Goal: Task Accomplishment & Management: Use online tool/utility

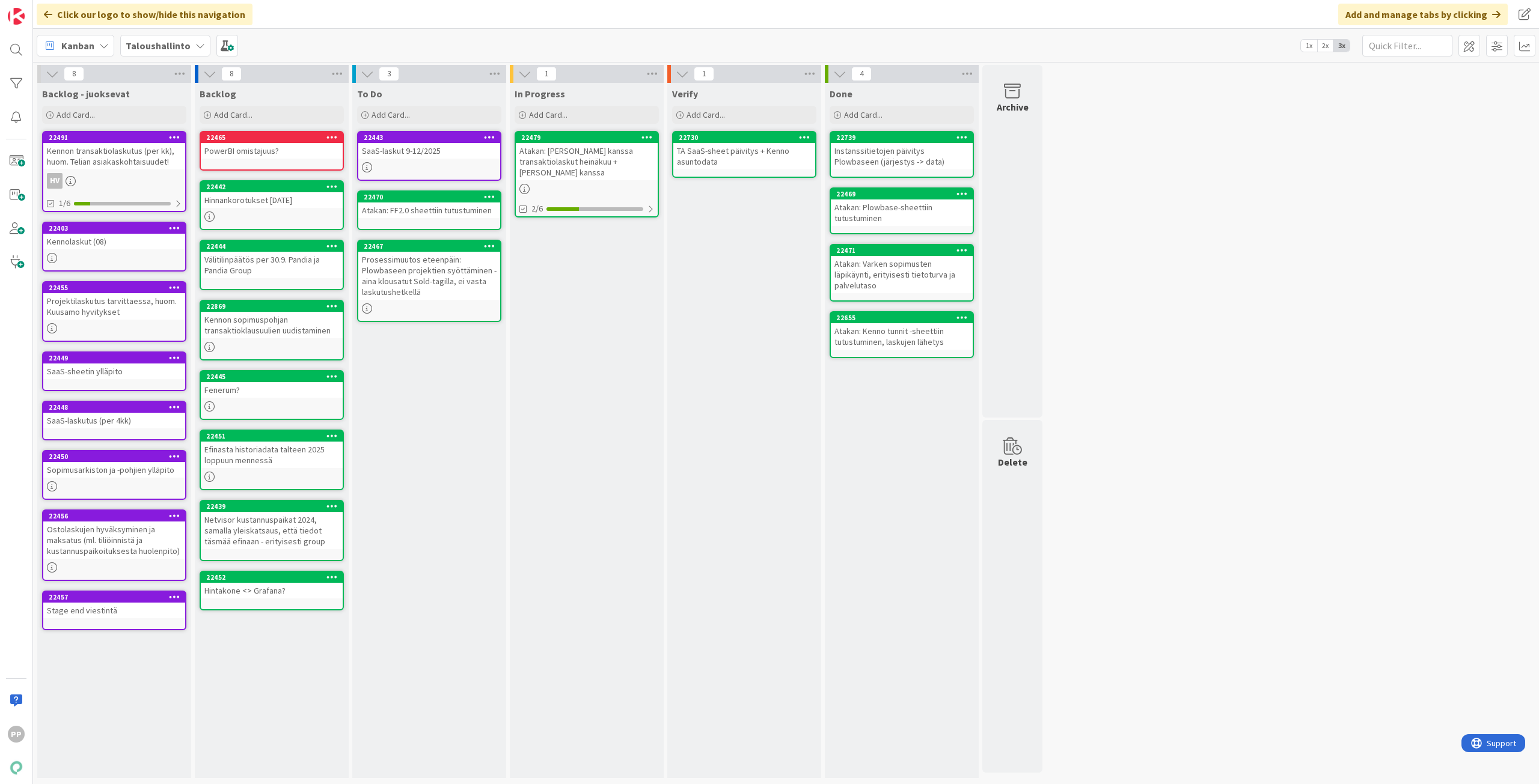
click at [582, 46] on div "Kanban Taloushallinto 1x 2x 3x" at bounding box center [786, 46] width 1506 height 33
click at [569, 12] on div "Click our logo to show/hide this navigation Add and manage tabs by clicking" at bounding box center [786, 15] width 1506 height 29
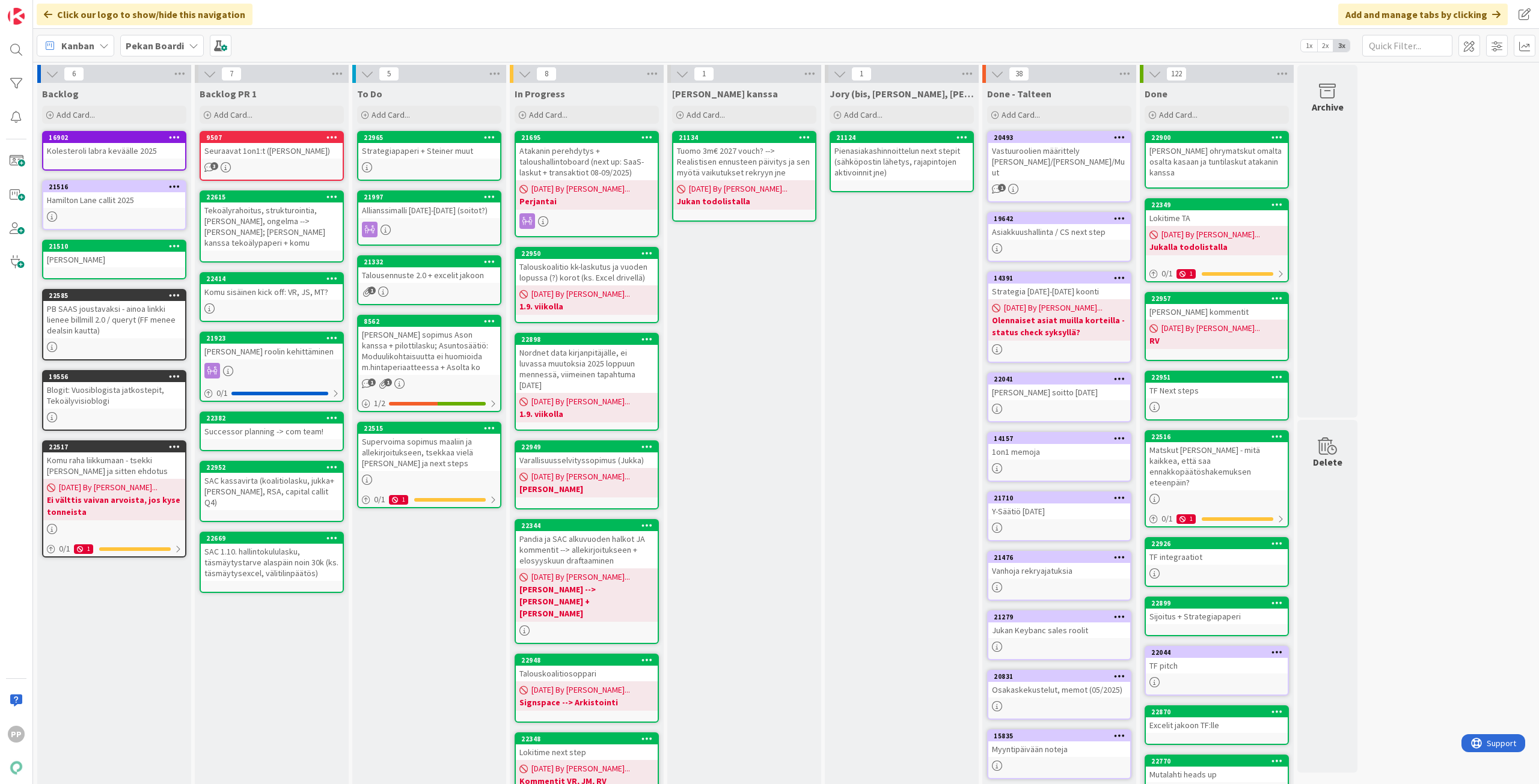
click at [448, 559] on div "To Do Add Card... 22965 Strategiapaperi + [PERSON_NAME] muut 21997 Allianssimal…" at bounding box center [430, 520] width 154 height 874
click at [752, 436] on div "[PERSON_NAME] kanssa Add Card... 21134 Tuomo 3m€ 2027 vouch? --> Realistisen en…" at bounding box center [744, 520] width 154 height 874
click at [430, 620] on div "To Do Add Card... 22965 Strategiapaperi + [PERSON_NAME] muut 21997 Allianssimal…" at bounding box center [430, 520] width 154 height 874
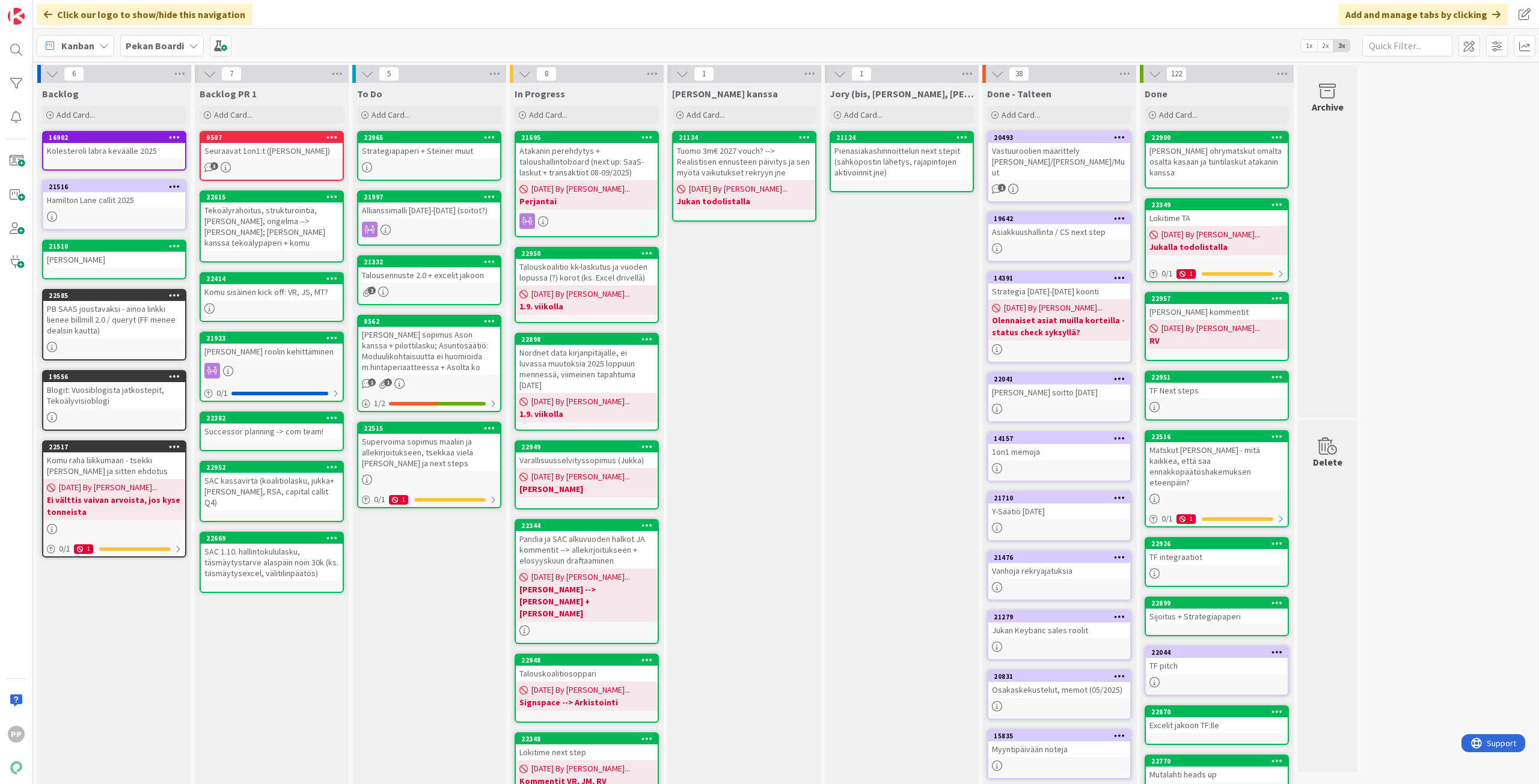
click at [762, 445] on div "[PERSON_NAME] kanssa Add Card... 21134 Tuomo 3m€ 2027 vouch? --> Realistisen en…" at bounding box center [744, 520] width 154 height 874
click at [442, 634] on div "To Do Add Card... 22965 Strategiapaperi + [PERSON_NAME] muut 21997 Allianssimal…" at bounding box center [430, 520] width 154 height 874
click at [404, 114] on span "Add Card..." at bounding box center [390, 115] width 38 height 11
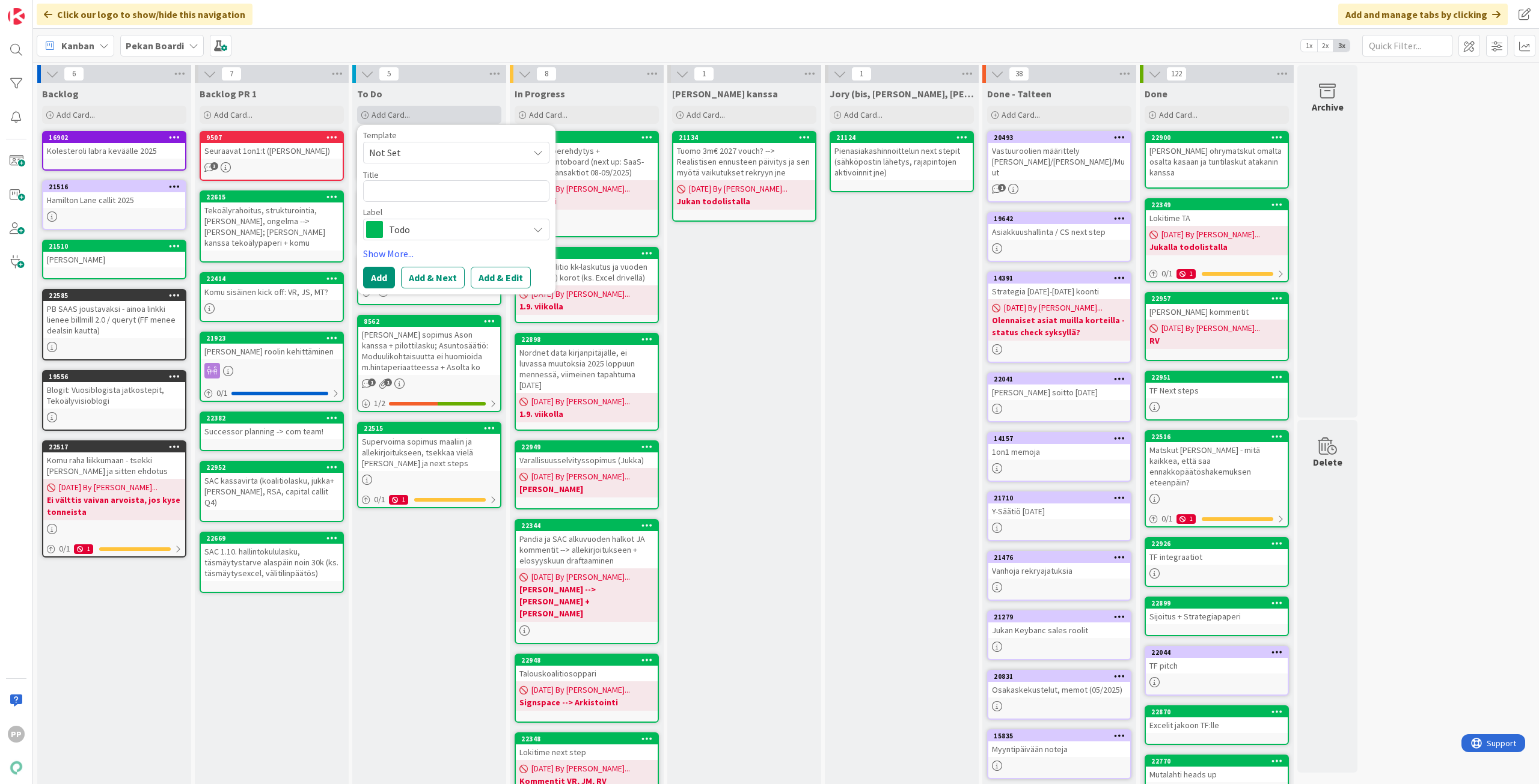
type textarea "x"
type textarea "P"
type textarea "x"
type textarea "Pa"
type textarea "x"
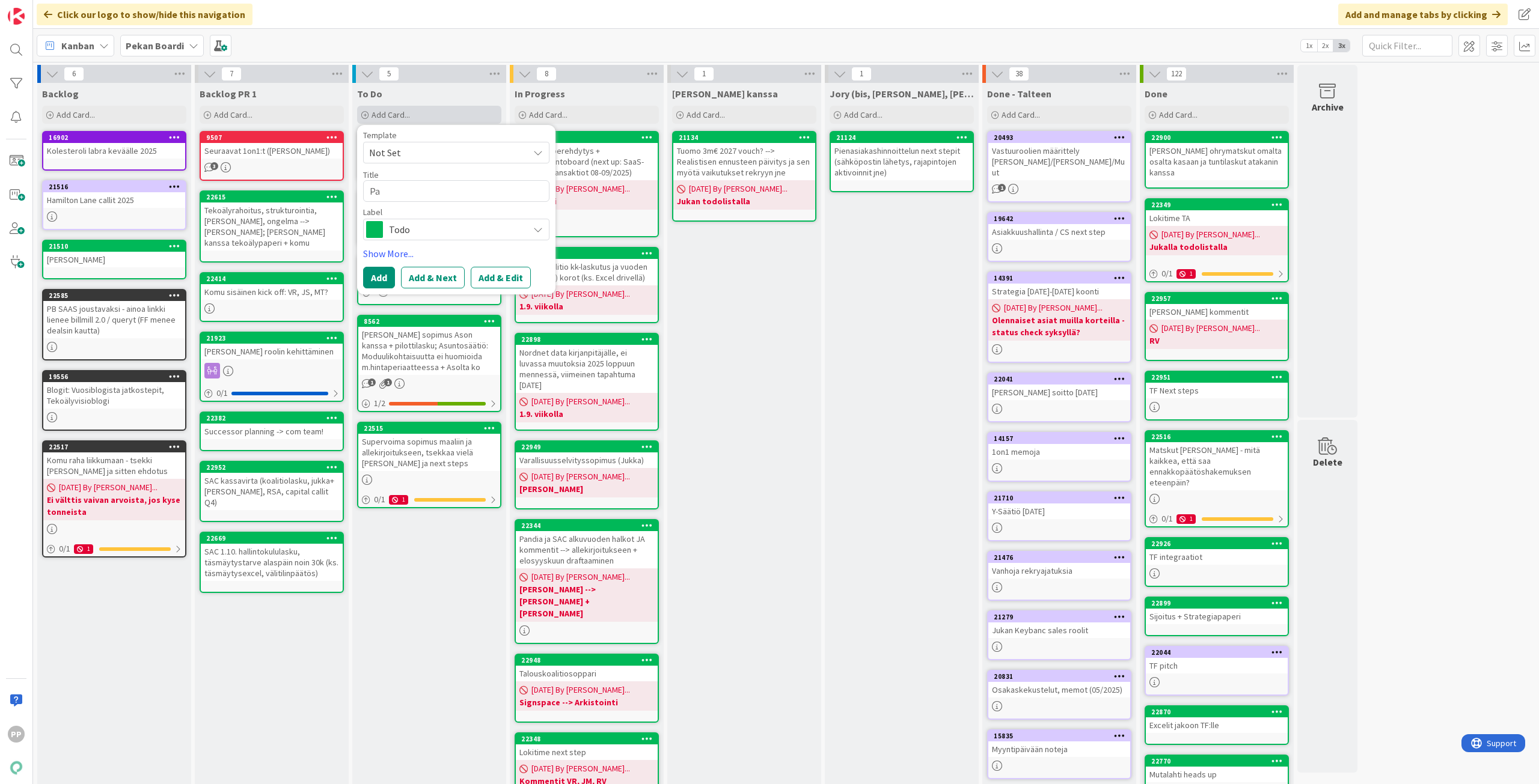
type textarea "Pal"
type textarea "x"
type textarea "Palk"
type textarea "x"
type textarea "Palkk"
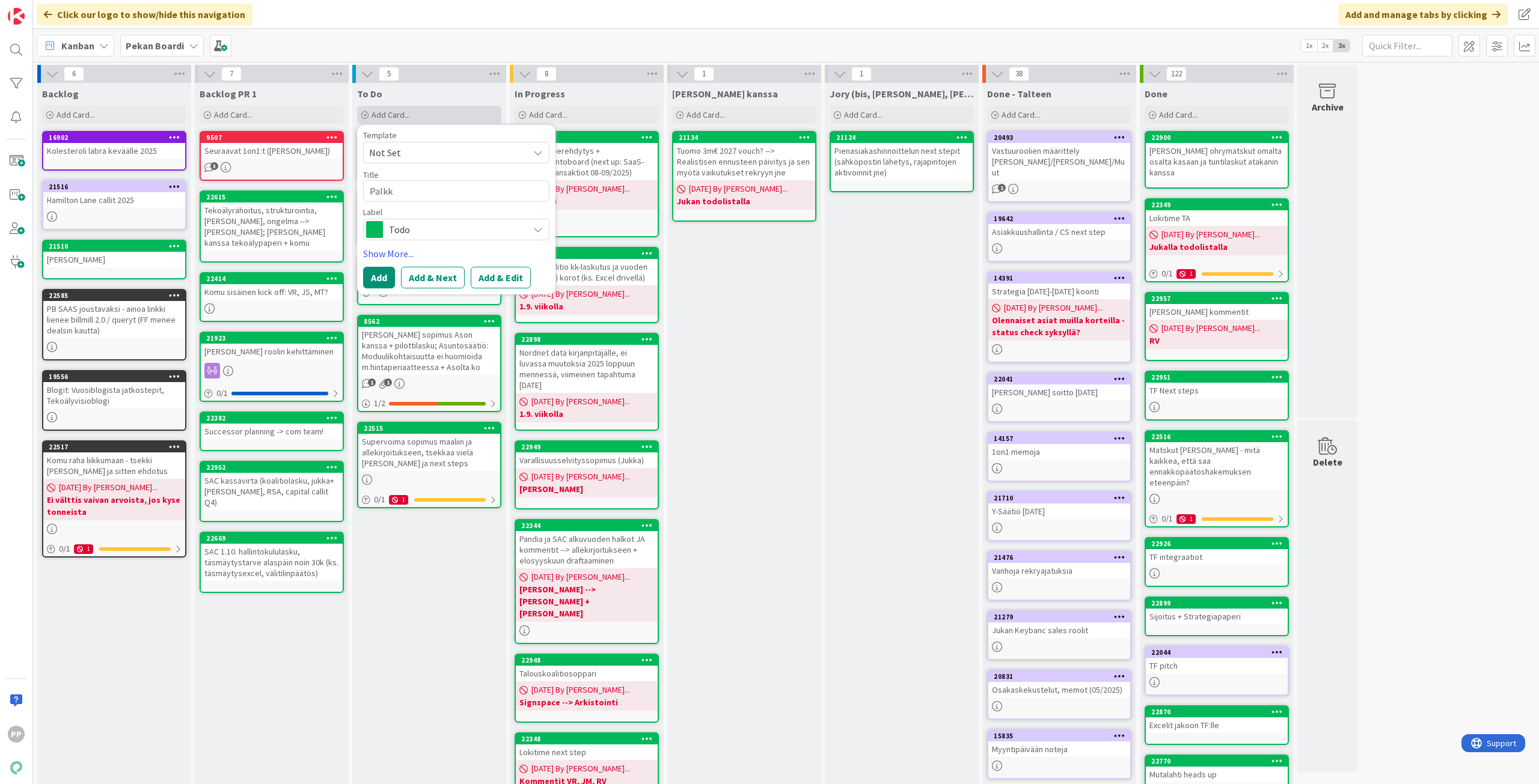
type textarea "x"
type textarea "Palkka"
type textarea "x"
type textarea "Palkkaj"
type textarea "x"
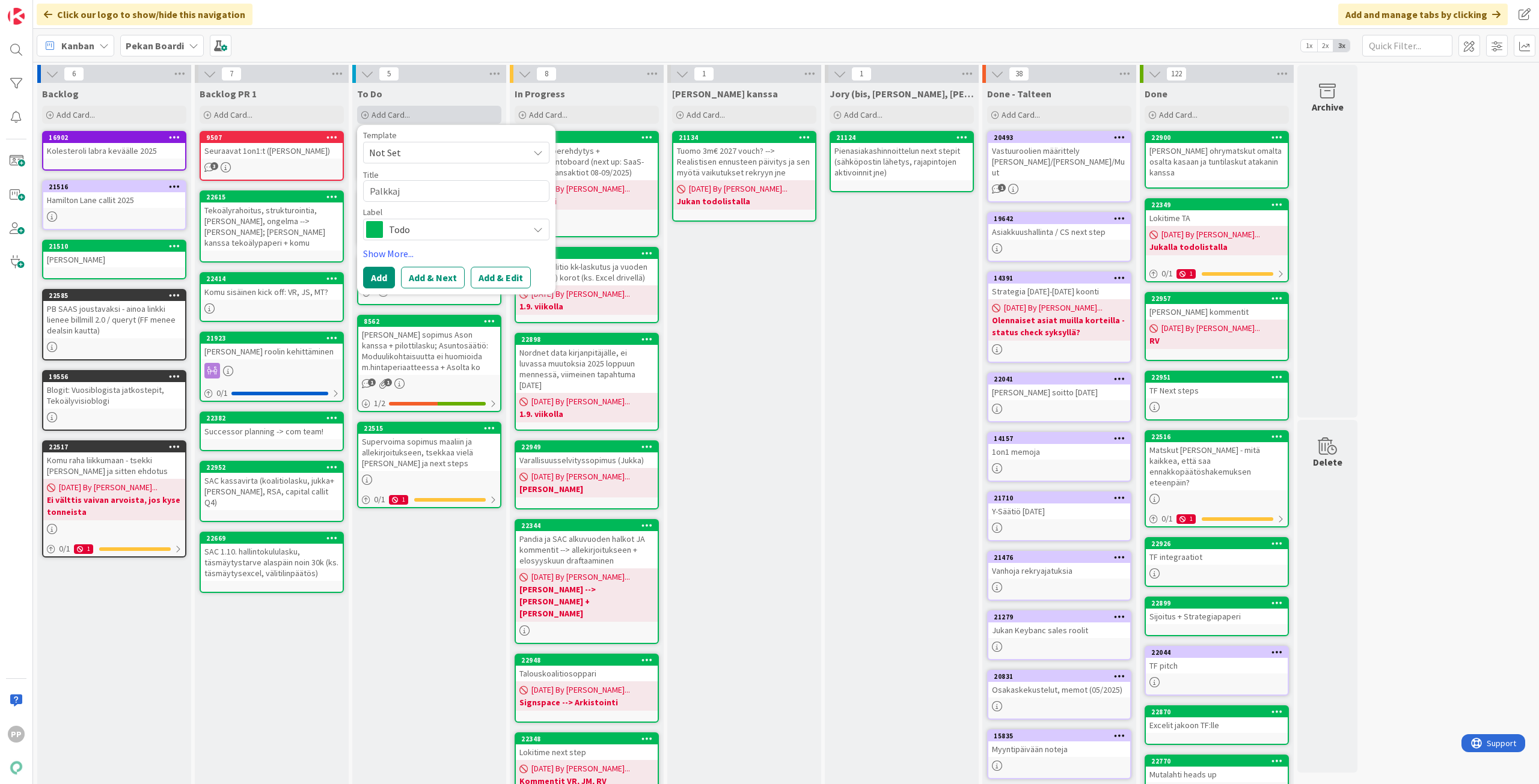
type textarea "Palkkaju"
type textarea "x"
type textarea "Palkkajut"
type textarea "x"
type textarea "Palkkajutu"
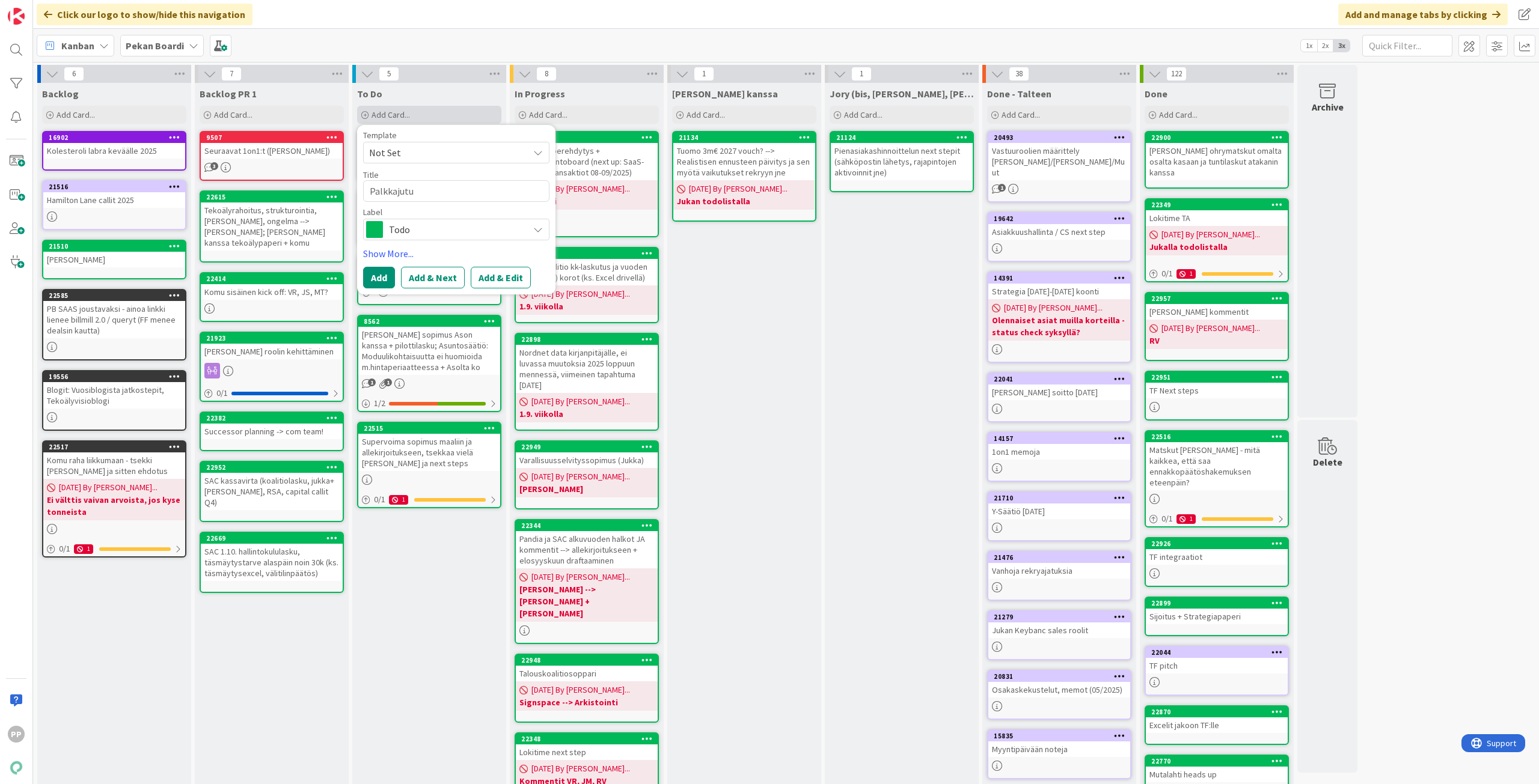
type textarea "x"
type textarea "Palkkajutut"
type textarea "x"
type textarea "Palkkajutut"
type textarea "x"
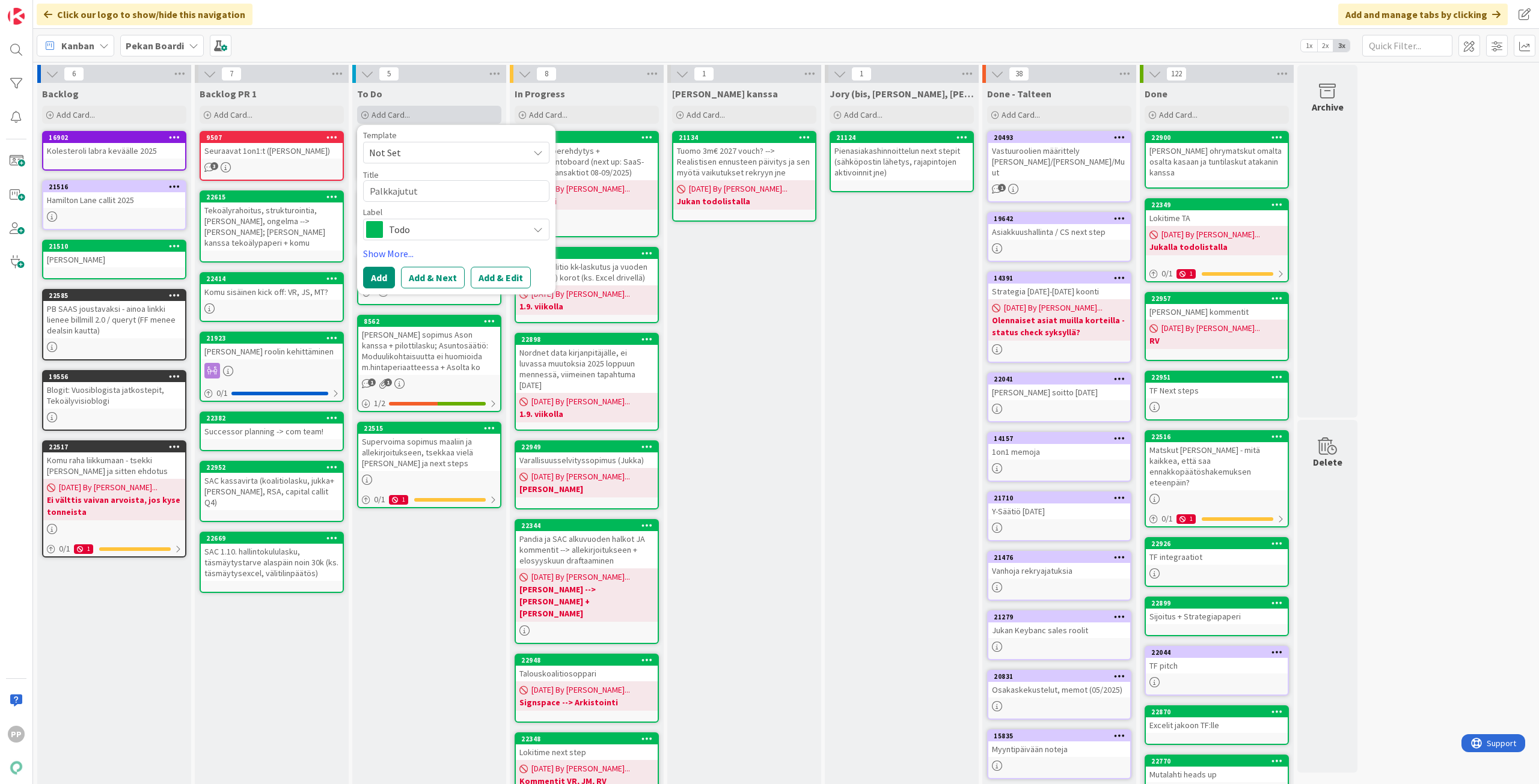
type textarea "Palkkajutut S"
type textarea "x"
type textarea "Palkkajutut Sa"
type textarea "x"
type textarea "Palkkajutut San"
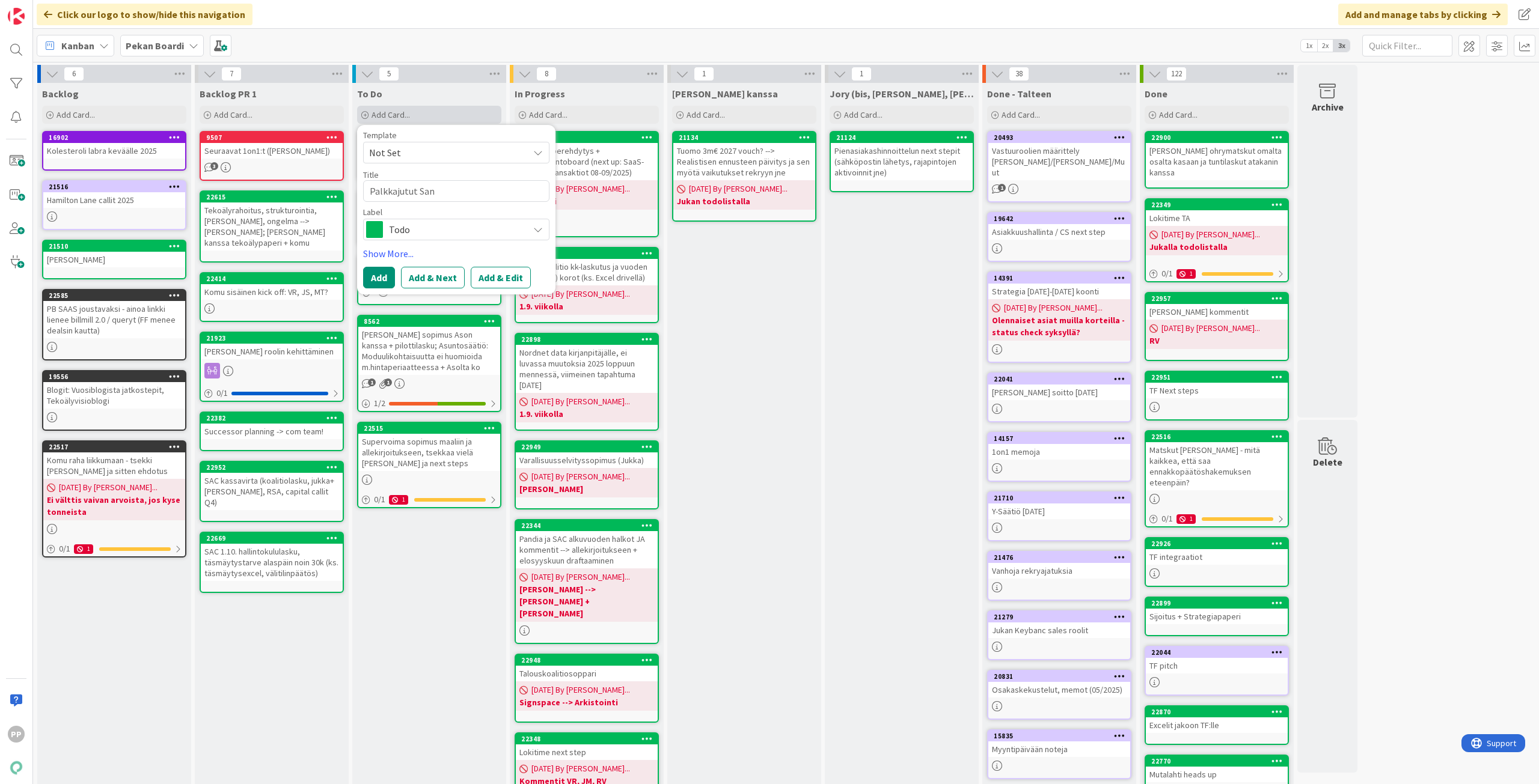
type textarea "x"
type textarea "Palkkajutut Sann"
type textarea "x"
type textarea "Palkkajutut Sanna"
type textarea "x"
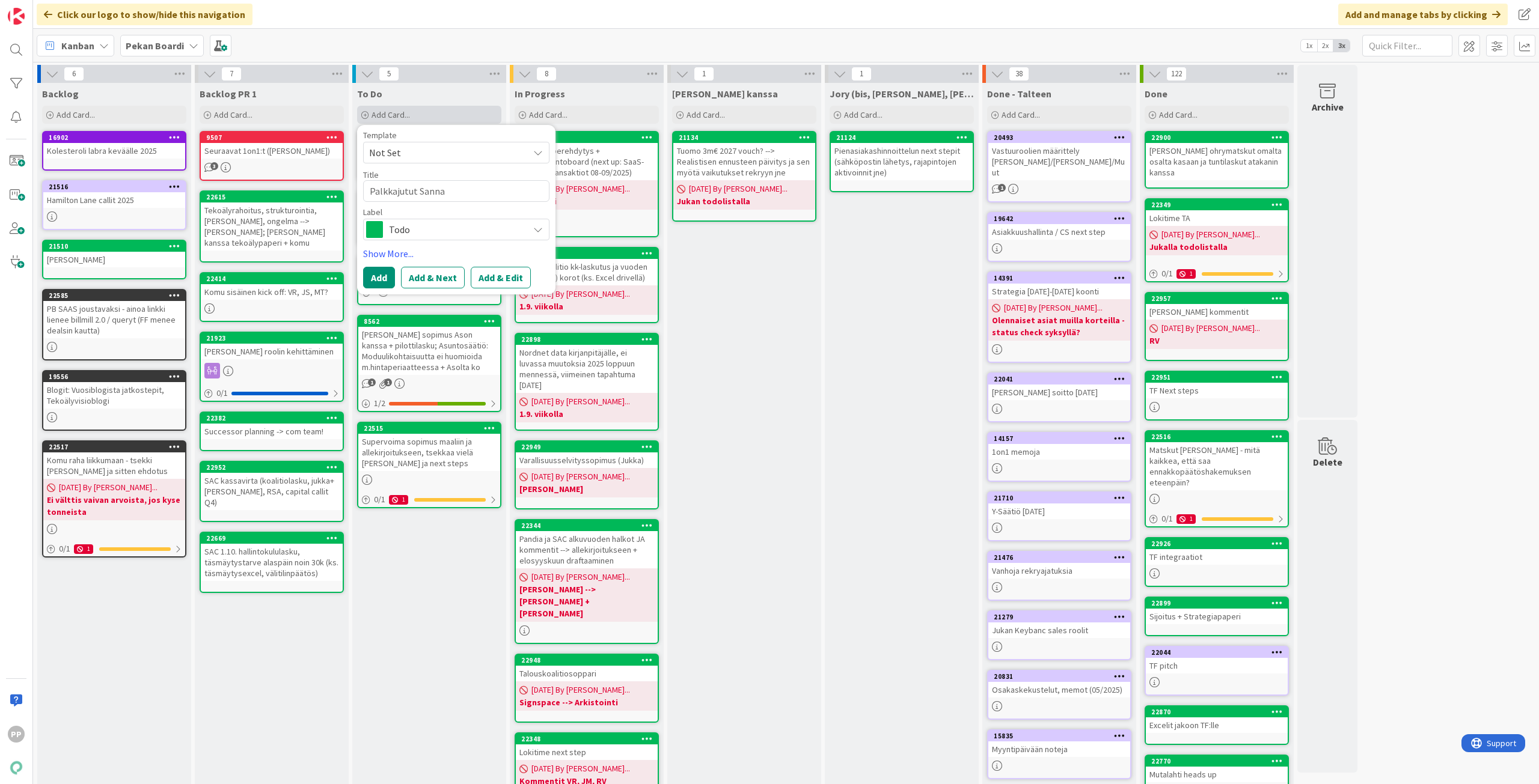
type textarea "Palkkajutut Sanna,"
type textarea "x"
type textarea "Palkkajutut Sanna,"
type textarea "x"
type textarea "Palkkajutut Sanna, V"
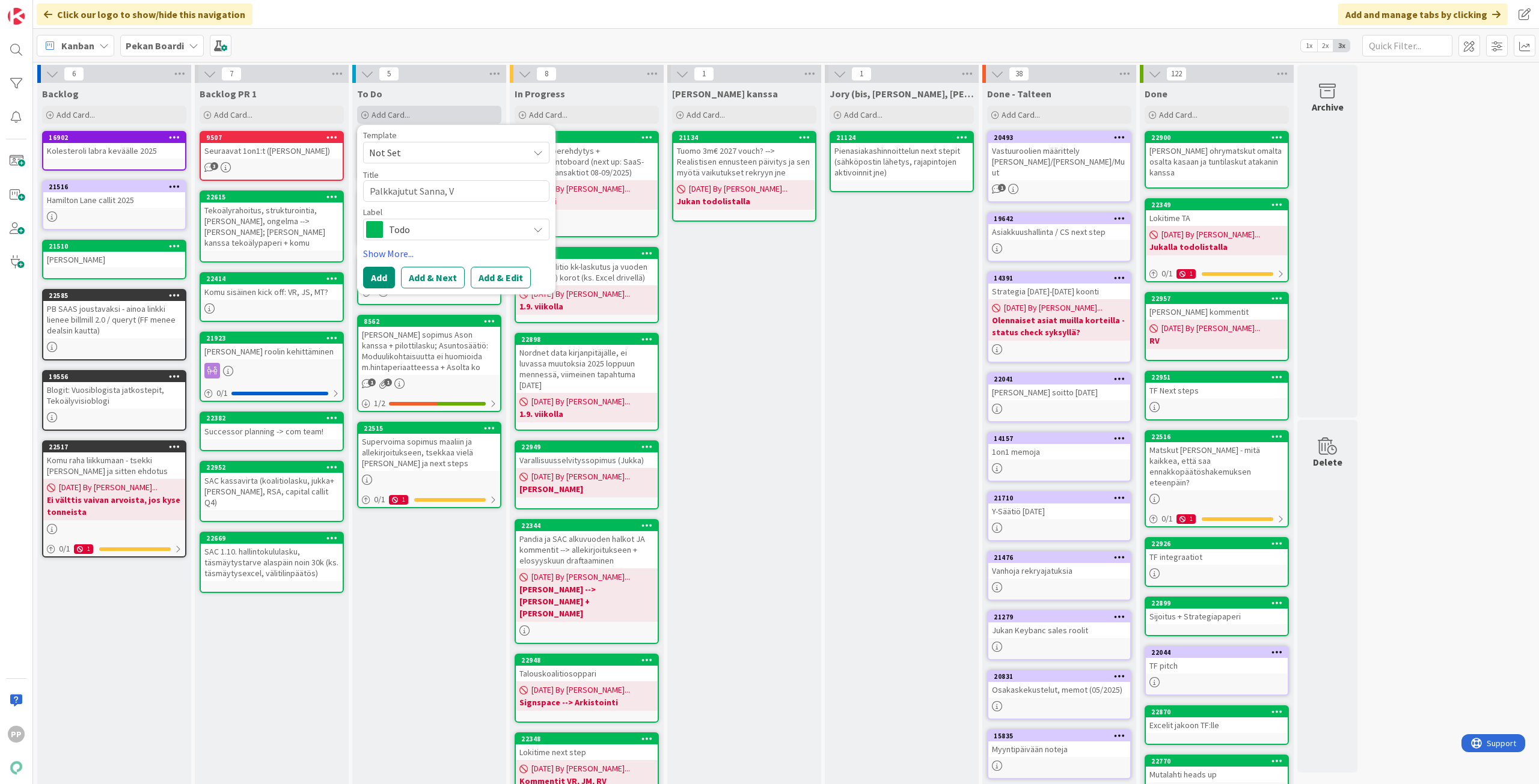
type textarea "x"
type textarea "Palkkajutut Sanna, [GEOGRAPHIC_DATA]"
type textarea "x"
type textarea "Palkkajutut Sanna, [GEOGRAPHIC_DATA]"
type textarea "x"
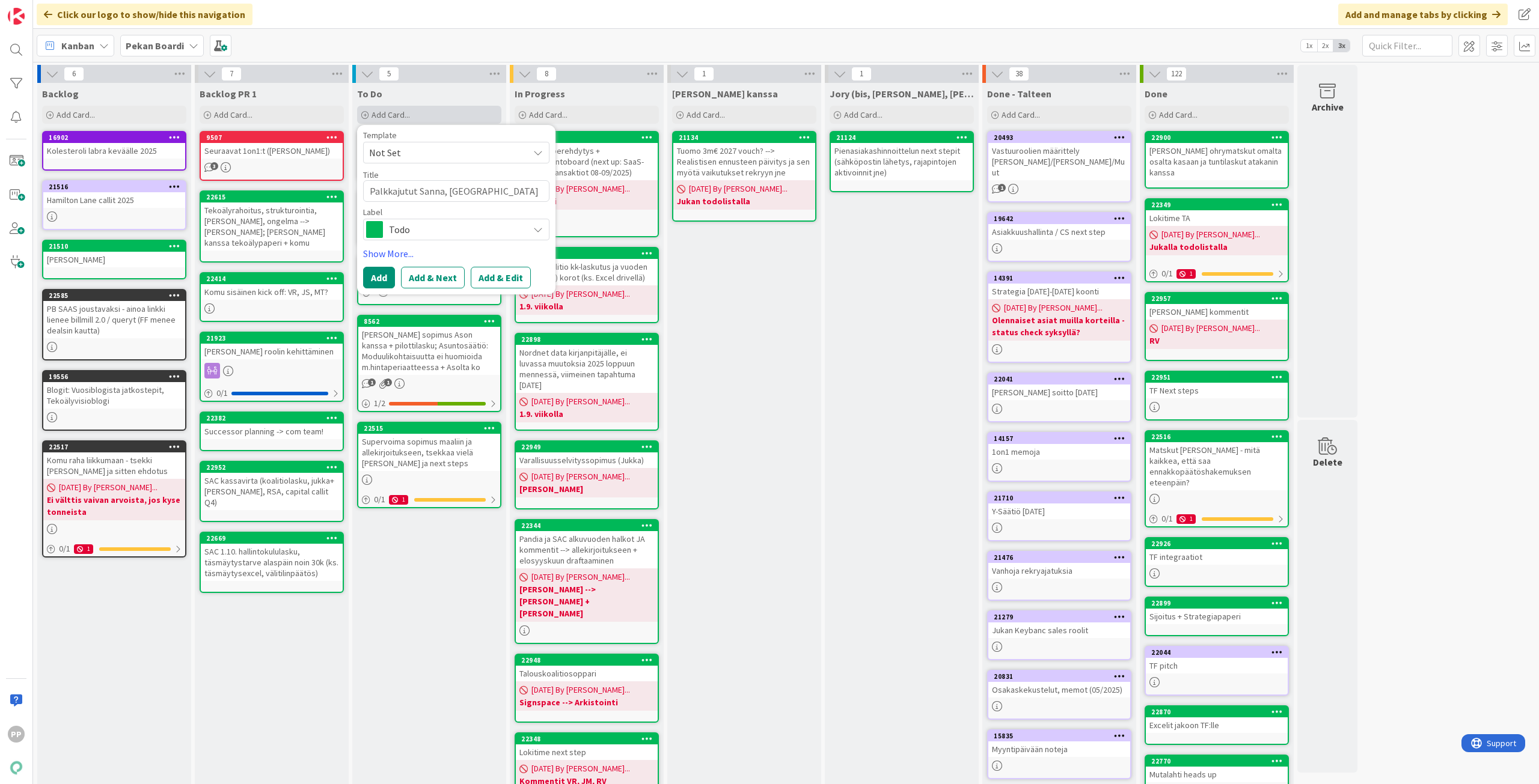
type textarea "Palkkajutut Sanna, [GEOGRAPHIC_DATA]"
type textarea "x"
type textarea "Palkkajutut Sanna, [GEOGRAPHIC_DATA]"
type textarea "x"
type textarea "Palkkajutut Sanna, [GEOGRAPHIC_DATA]"
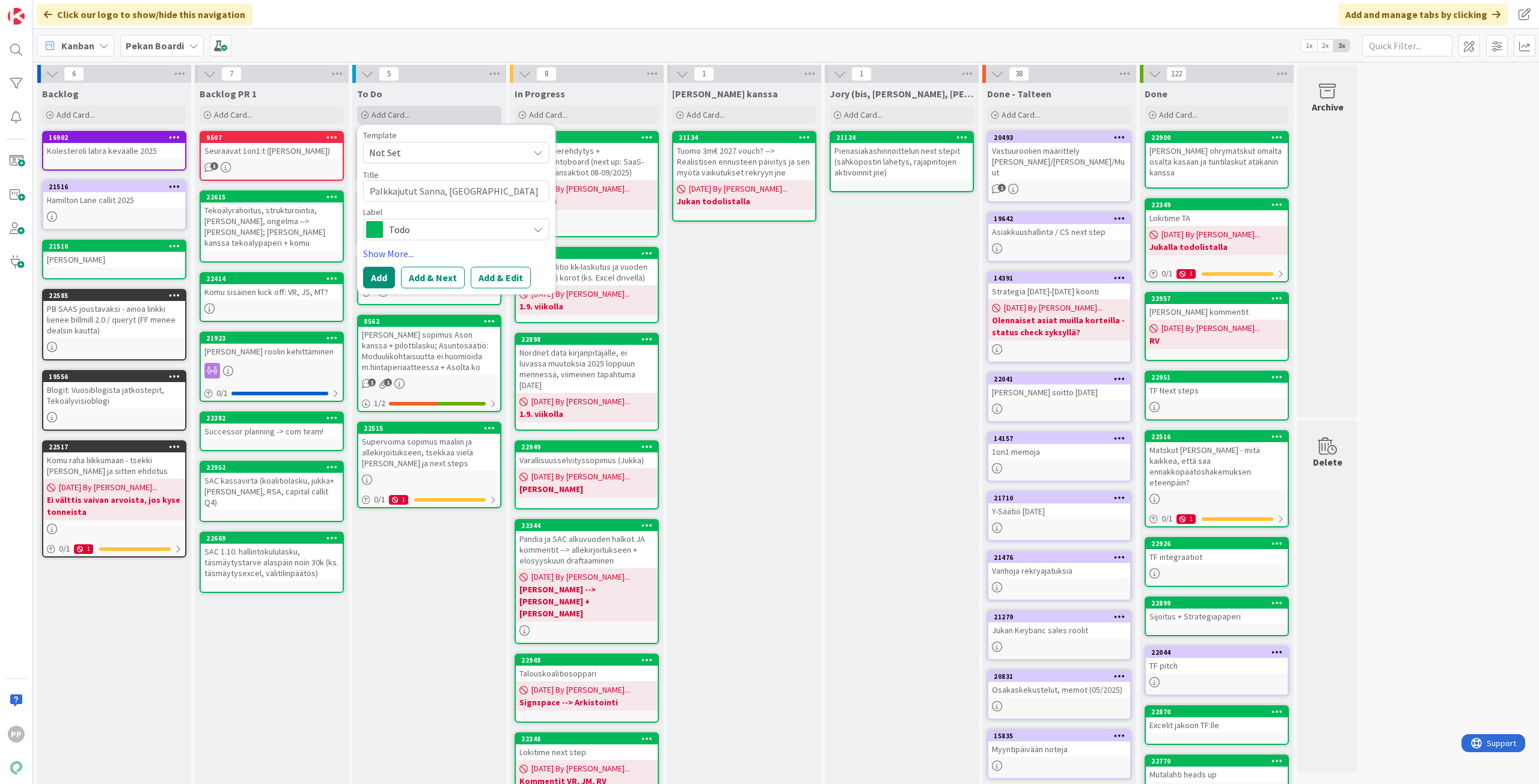
type textarea "x"
type textarea "Palkkajutut Sanna, [GEOGRAPHIC_DATA]"
type textarea "x"
type textarea "Palkkajutut Sanna, Valtteri &"
type textarea "x"
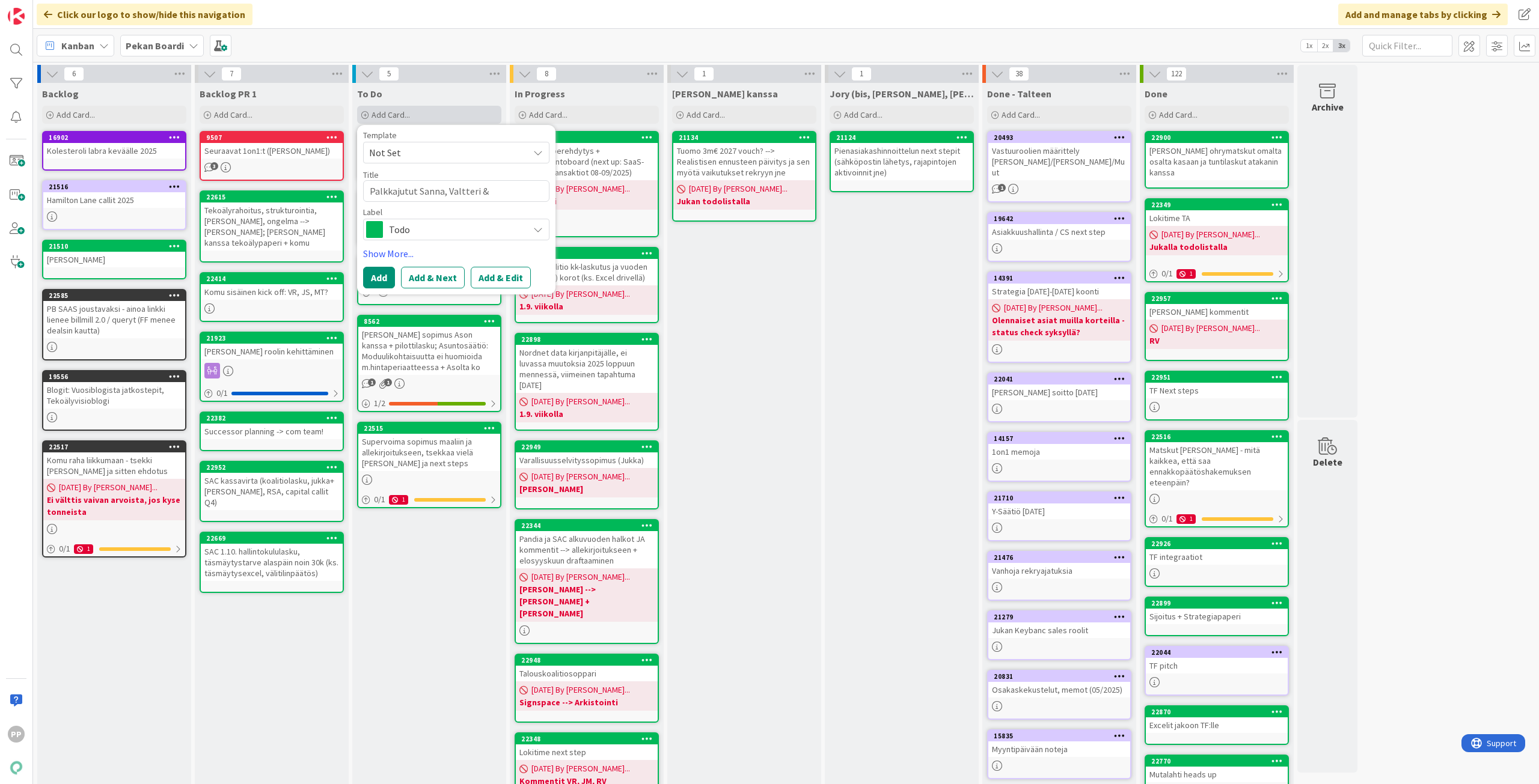
type textarea "Palkkajutut Sanna, Valtteri &"
type textarea "x"
type textarea "Palkkajutut Sanna, Valtteri & X"
type textarea "x"
type textarea "Palkkajutut Sanna, Valtteri & Xo"
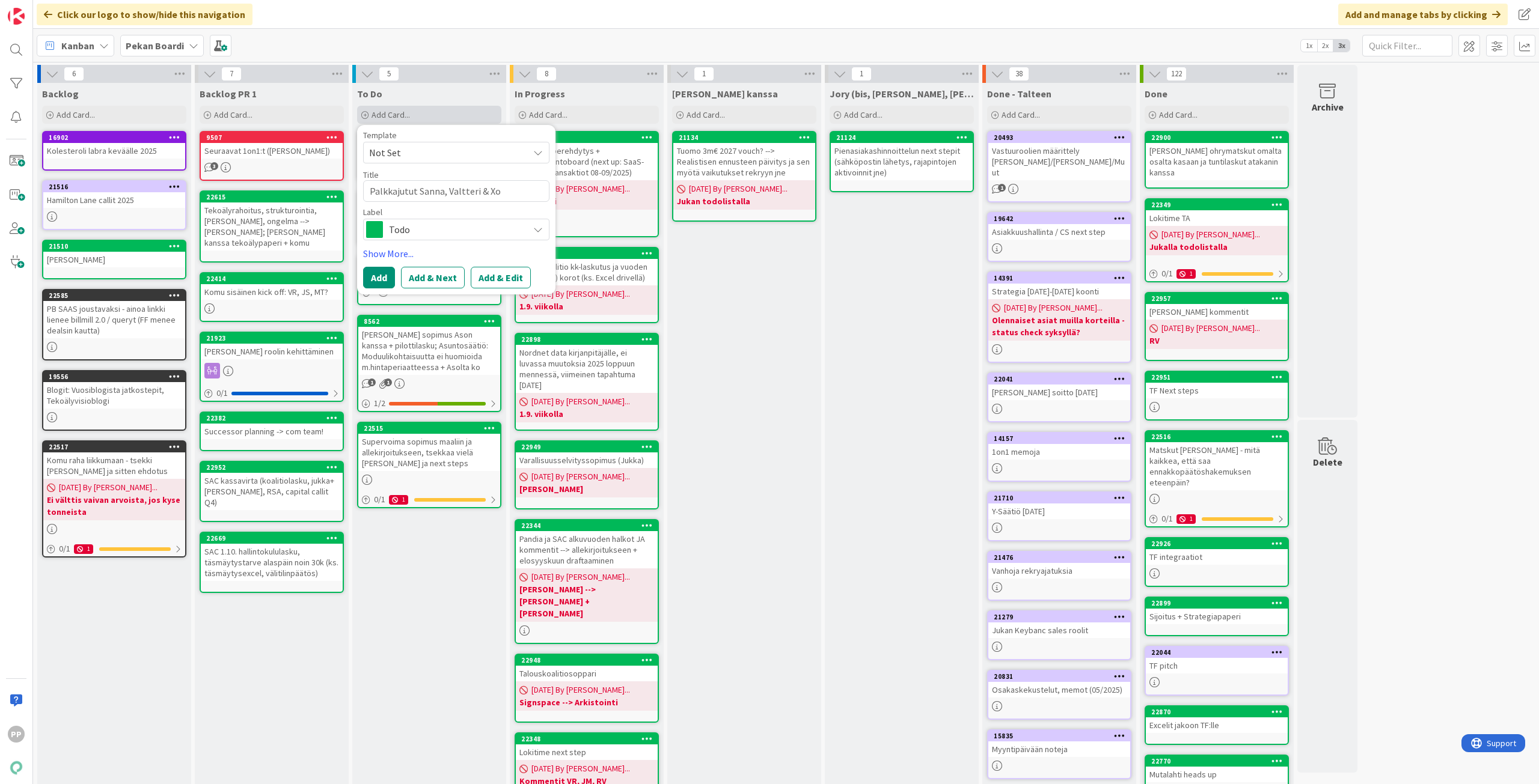
type textarea "x"
type textarea "Palkkajutut Sanna, Valtteri & X"
type textarea "x"
type textarea "Palkkajutut Sanna, Valtteri &"
type textarea "x"
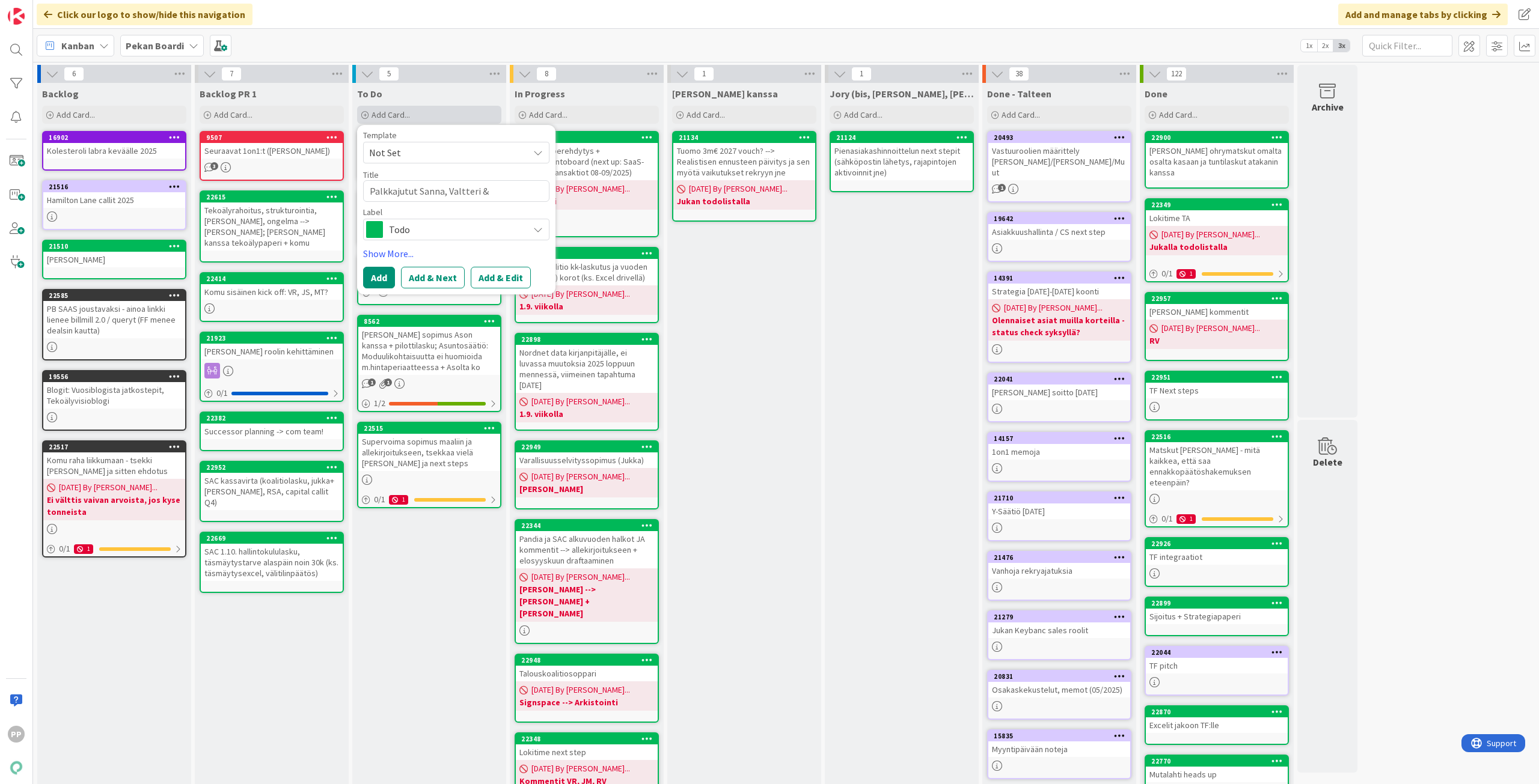
type textarea "Palkkajutut Sanna, Valtteri & C"
type textarea "x"
type textarea "Palkkajutut Sanna, Valtteri & Co"
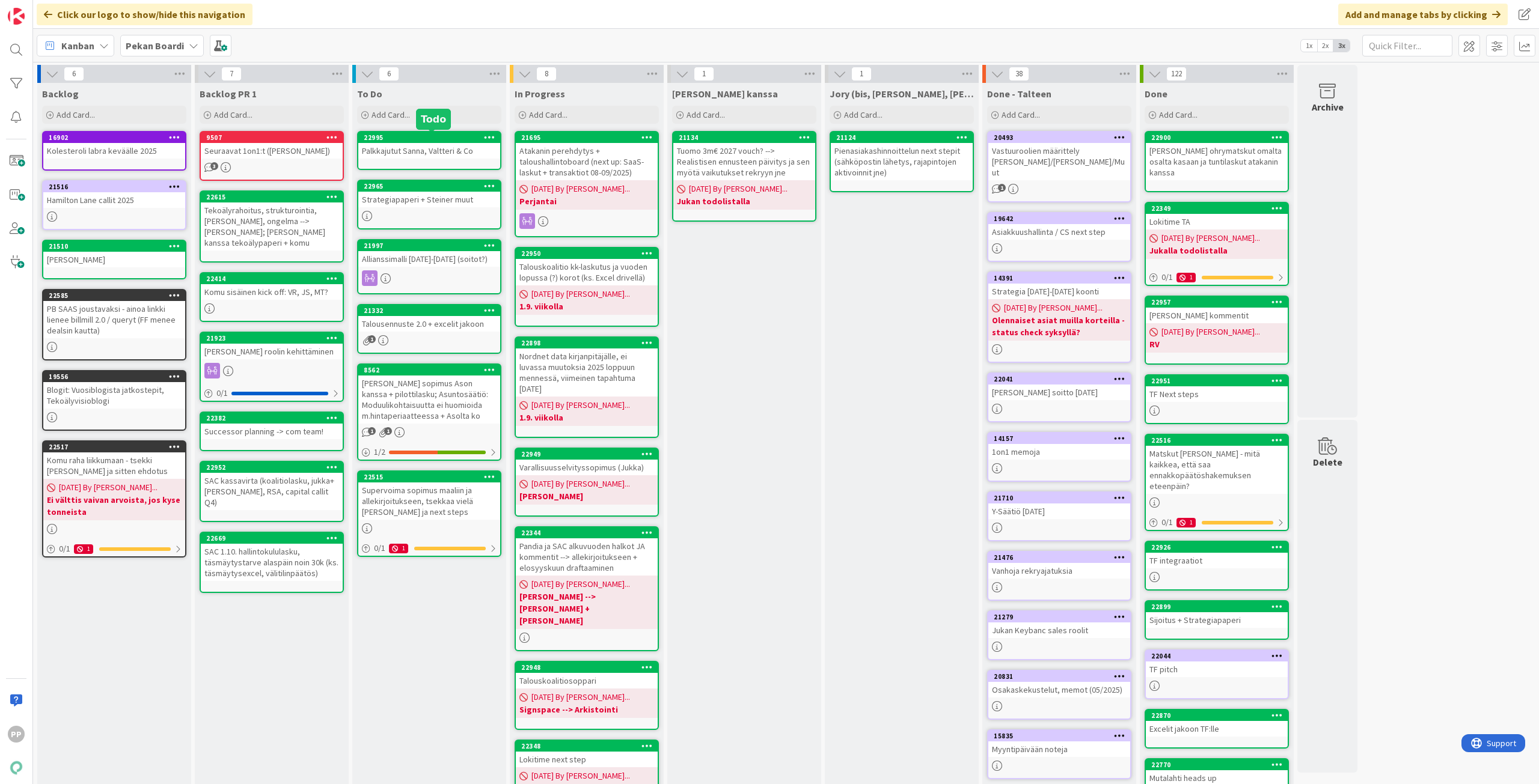
click at [427, 153] on div "Palkkajutut Sanna, Valtteri & Co" at bounding box center [429, 151] width 142 height 16
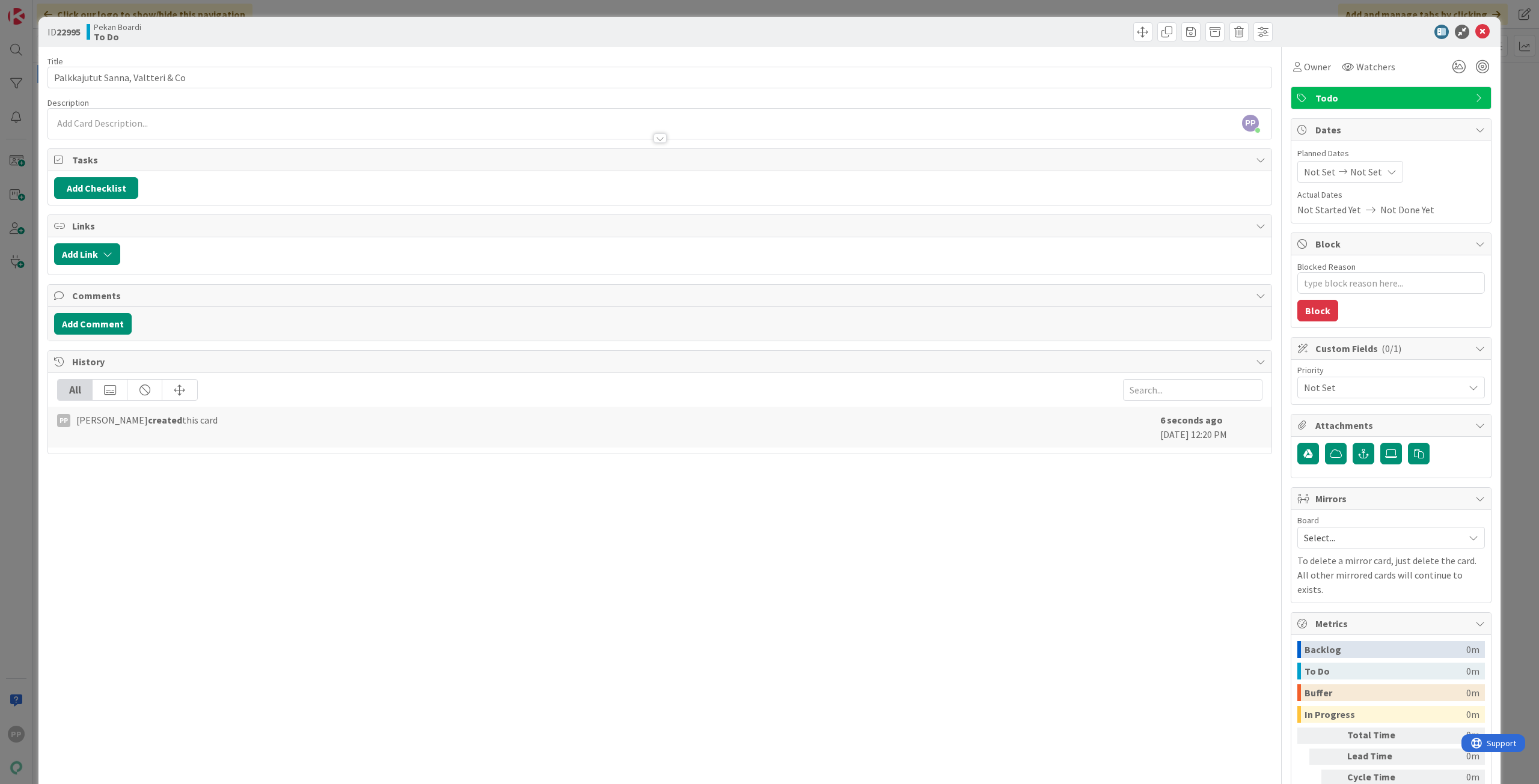
click at [201, 128] on div at bounding box center [659, 133] width 1223 height 12
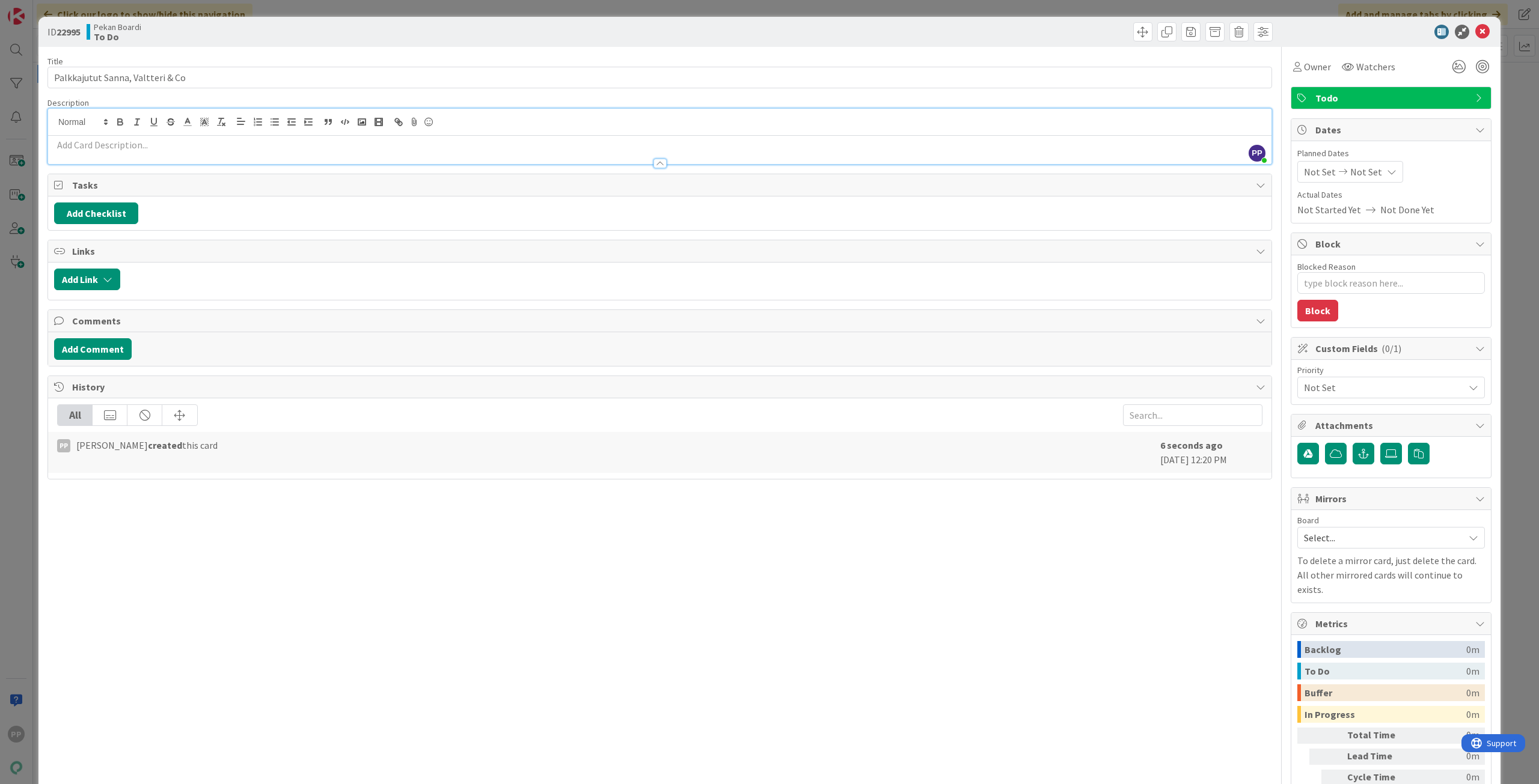
click at [115, 142] on p at bounding box center [659, 145] width 1211 height 14
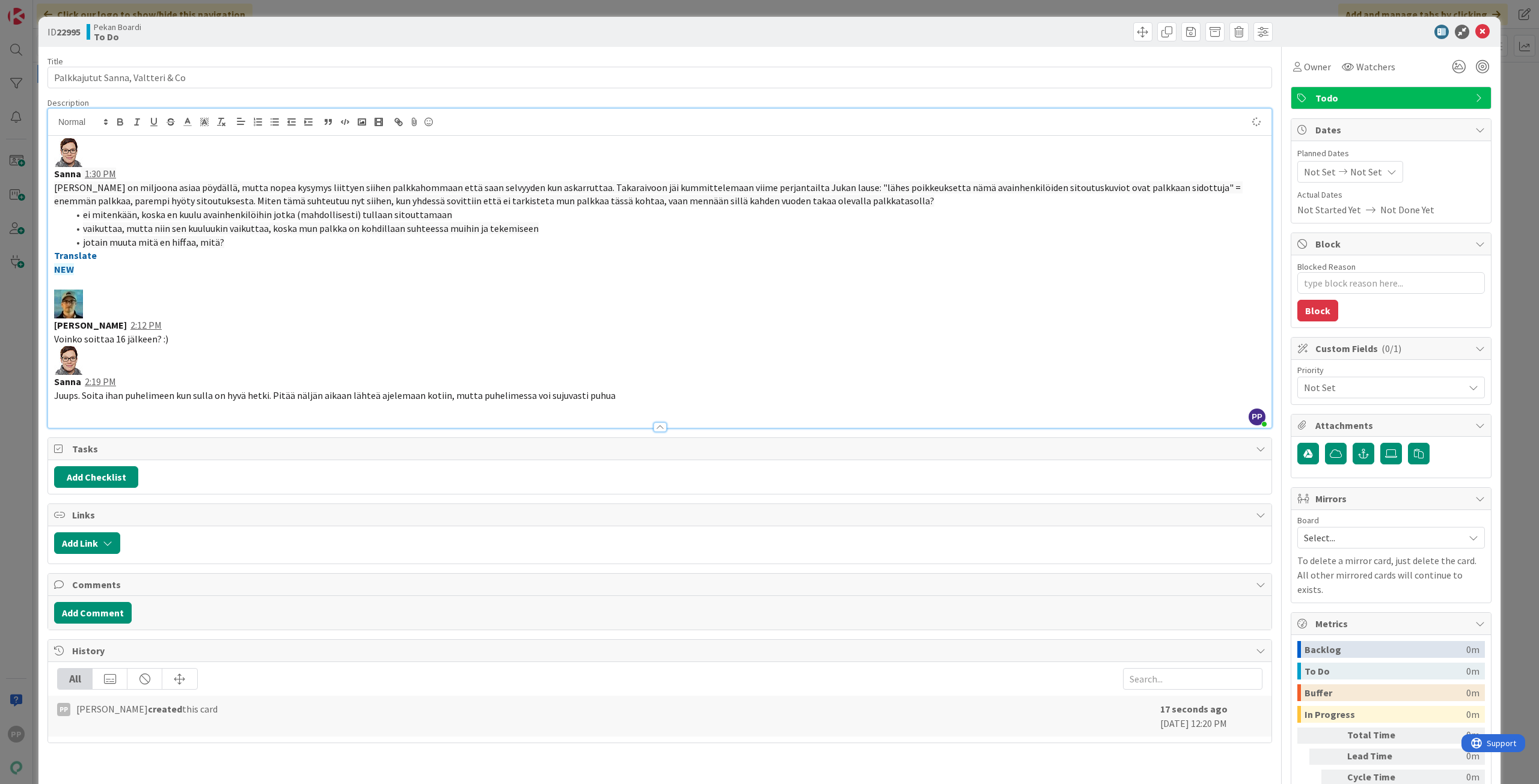
click at [167, 61] on div "Title 32 / 128" at bounding box center [659, 62] width 1225 height 11
click at [221, 6] on div "ID 22995 Pekan Boardi To Do Title 32 / 128 Palkkajutut Sanna, Valtteri & Co Des…" at bounding box center [769, 392] width 1539 height 784
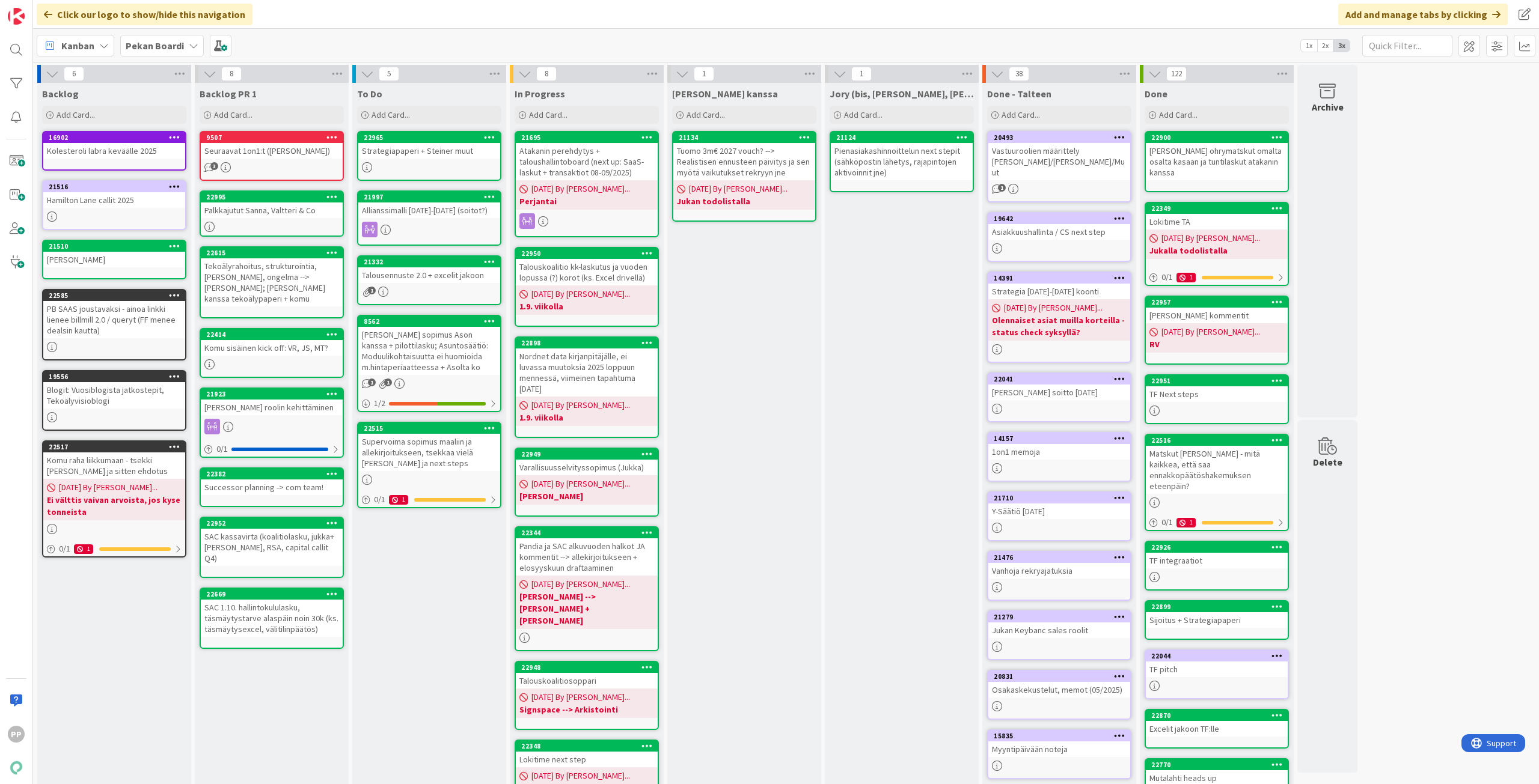
click at [748, 357] on div "[PERSON_NAME] kanssa Add Card... 21134 Tuomo 3m€ 2027 vouch? --> Realistisen en…" at bounding box center [744, 524] width 154 height 881
click at [767, 349] on div "[PERSON_NAME] kanssa Add Card... 21134 Tuomo 3m€ 2027 vouch? --> Realistisen en…" at bounding box center [744, 524] width 154 height 881
click at [725, 37] on div "Kanban Pekan Boardi 1x 2x 3x" at bounding box center [786, 46] width 1506 height 33
click at [725, 28] on div "Click our logo to show/hide this navigation Add and manage tabs by clicking" at bounding box center [786, 15] width 1506 height 29
drag, startPoint x: 725, startPoint y: 28, endPoint x: 728, endPoint y: 34, distance: 6.7
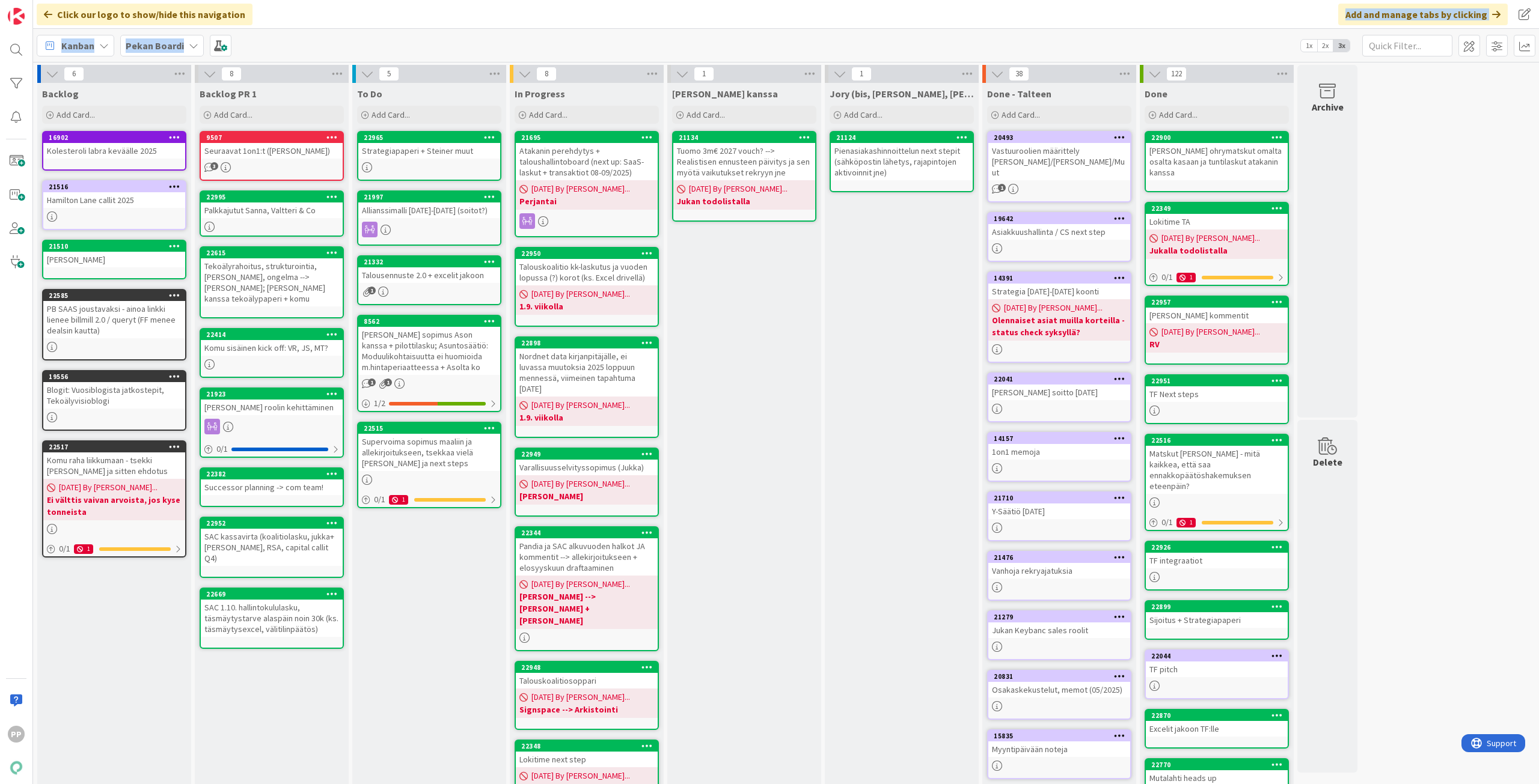
click at [728, 34] on div "Click our logo to show/hide this navigation Add and manage tabs by clicking Kan…" at bounding box center [786, 392] width 1506 height 784
click at [728, 34] on div "Kanban Pekan Boardi 1x 2x 3x" at bounding box center [786, 46] width 1506 height 33
click at [646, 42] on div "Kanban Pekan Boardi 1x 2x 3x" at bounding box center [786, 46] width 1506 height 33
click at [648, 30] on div "Kanban Pekan Boardi 1x 2x 3x" at bounding box center [786, 46] width 1506 height 33
click at [650, 28] on div "Click our logo to show/hide this navigation Add and manage tabs by clicking" at bounding box center [786, 15] width 1506 height 29
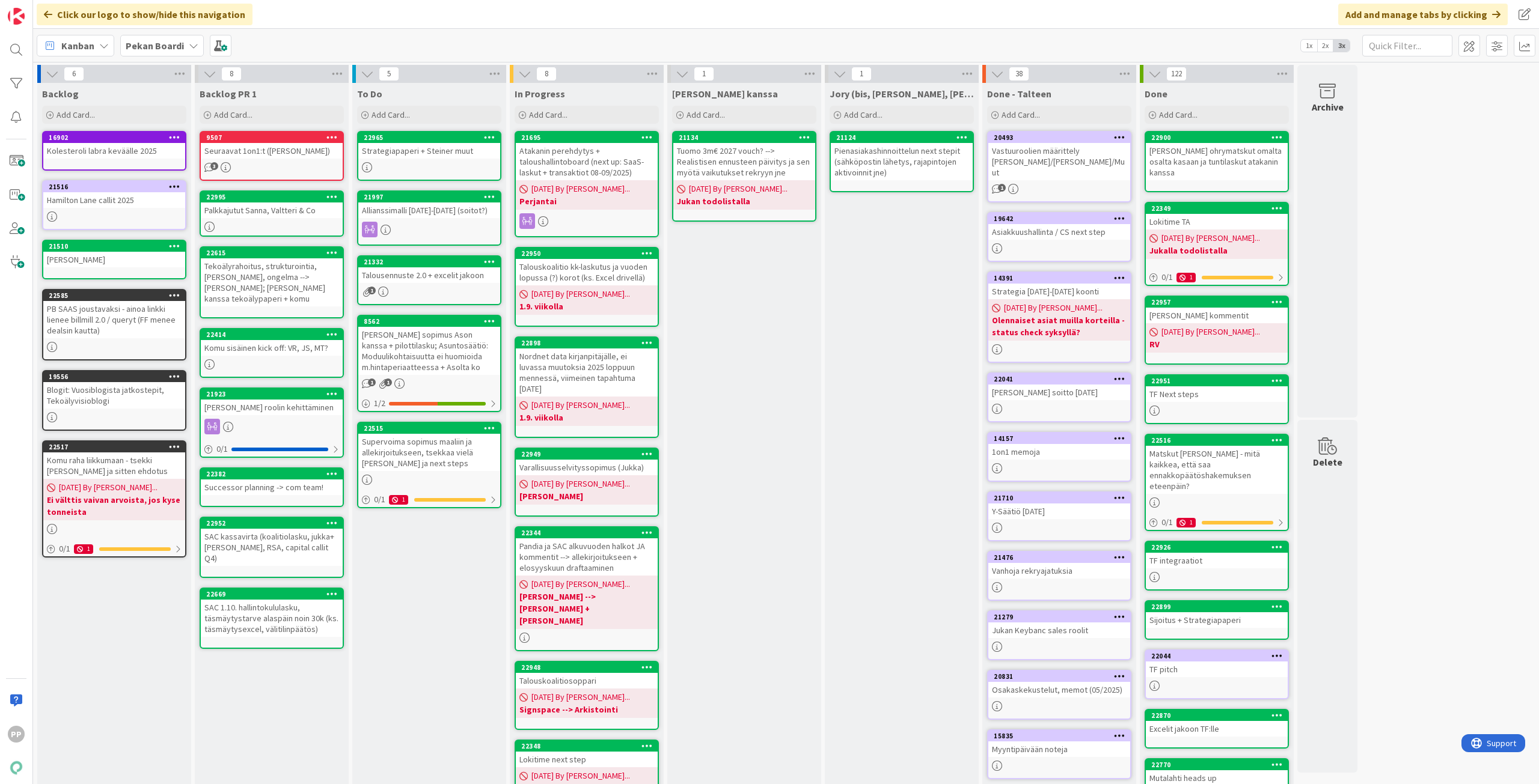
click at [652, 36] on div "Kanban Pekan Boardi 1x 2x 3x" at bounding box center [786, 46] width 1506 height 33
click at [760, 289] on div "[PERSON_NAME] kanssa Add Card... 21134 Tuomo 3m€ 2027 vouch? --> Realistisen en…" at bounding box center [744, 524] width 154 height 881
click at [740, 310] on div "[PERSON_NAME] kanssa Add Card... 21134 Tuomo 3m€ 2027 vouch? --> Realistisen en…" at bounding box center [744, 524] width 154 height 881
click at [433, 14] on div "Click our logo to show/hide this navigation Add and manage tabs by clicking" at bounding box center [786, 15] width 1506 height 29
click at [437, 2] on div "Click our logo to show/hide this navigation Add and manage tabs by clicking" at bounding box center [786, 15] width 1506 height 29
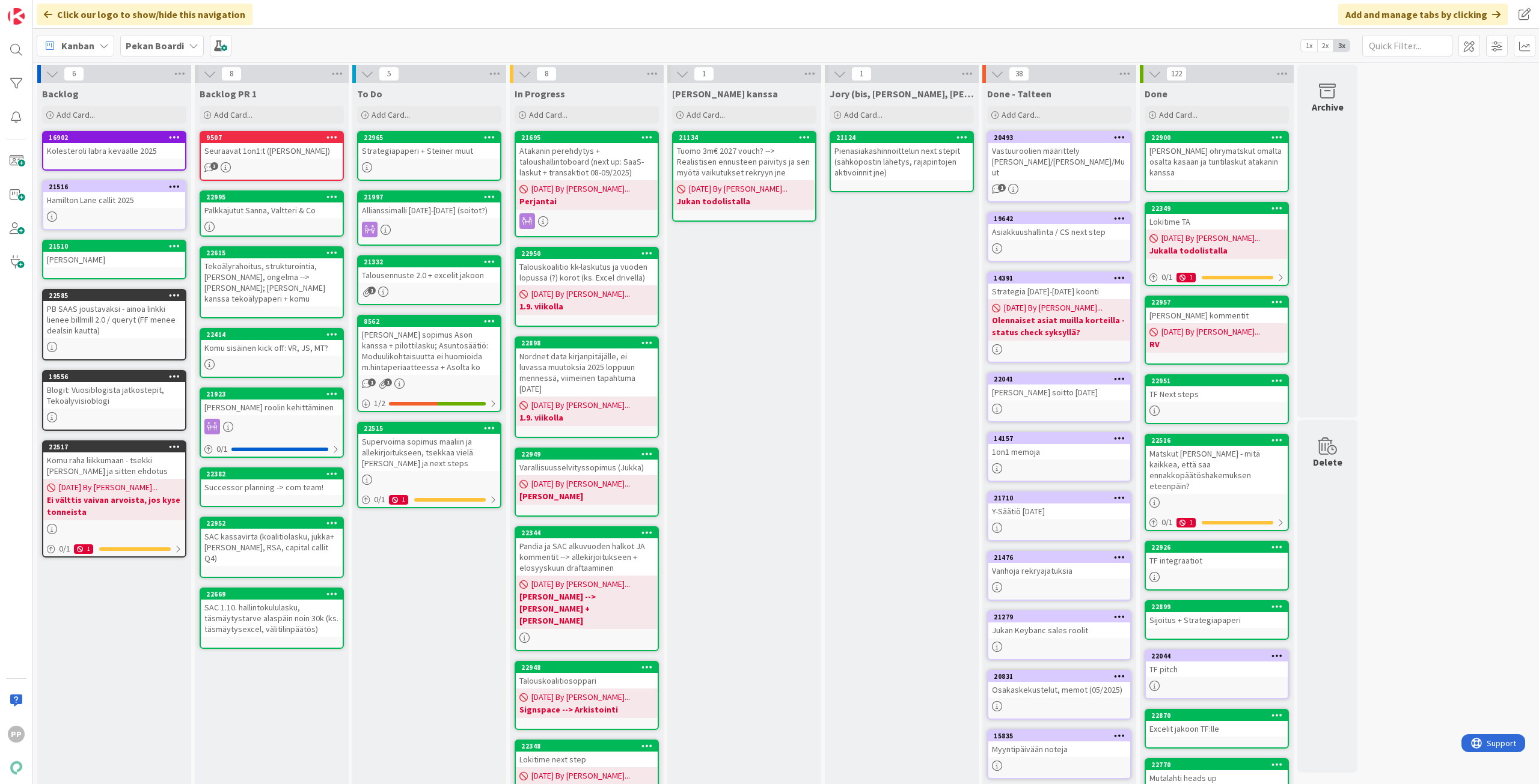
click at [437, 32] on div "Kanban Pekan Boardi 1x 2x 3x" at bounding box center [786, 46] width 1506 height 33
click at [490, 24] on div "Click our logo to show/hide this navigation Add and manage tabs by clicking" at bounding box center [786, 15] width 1506 height 29
click at [471, 617] on div "To Do Add Card... Template Not Set Title 0 / 128 Label Todo Show More... Add Ad…" at bounding box center [430, 524] width 154 height 881
click at [747, 325] on div "[PERSON_NAME] kanssa Add Card... 21134 Tuomo 3m€ 2027 vouch? --> Realistisen en…" at bounding box center [744, 524] width 154 height 881
click at [755, 330] on div "[PERSON_NAME] kanssa Add Card... 21134 Tuomo 3m€ 2027 vouch? --> Realistisen en…" at bounding box center [744, 524] width 154 height 881
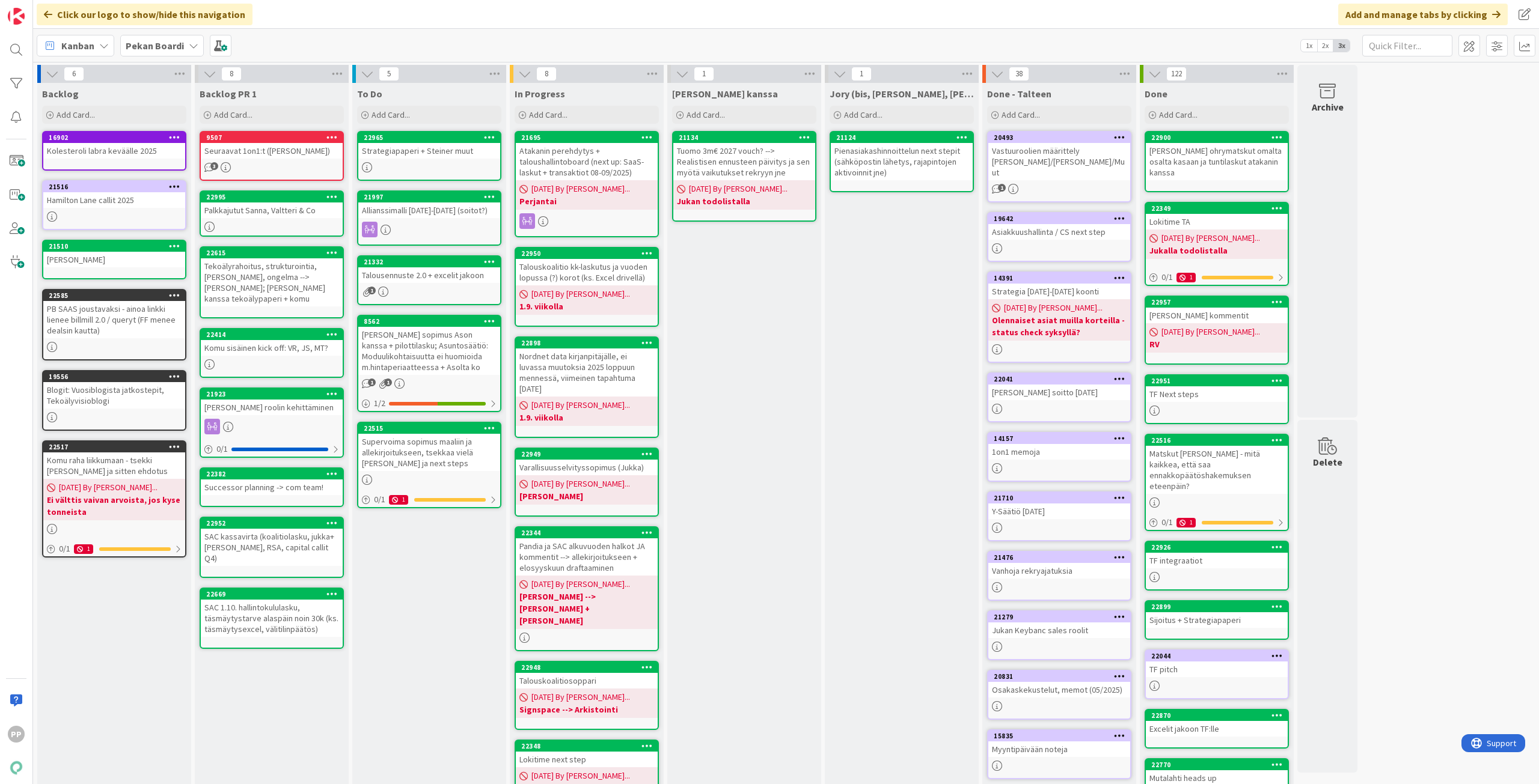
click at [422, 574] on div "To Do Add Card... Template Not Set Title 0 / 128 Label Todo Show More... Add Ad…" at bounding box center [430, 524] width 154 height 881
click at [415, 604] on div "To Do Add Card... Template Not Set Title 0 / 128 Label Todo Show More... Add Ad…" at bounding box center [430, 524] width 154 height 881
click at [451, 153] on div "Strategiapaperi + Steiner muut" at bounding box center [429, 151] width 142 height 16
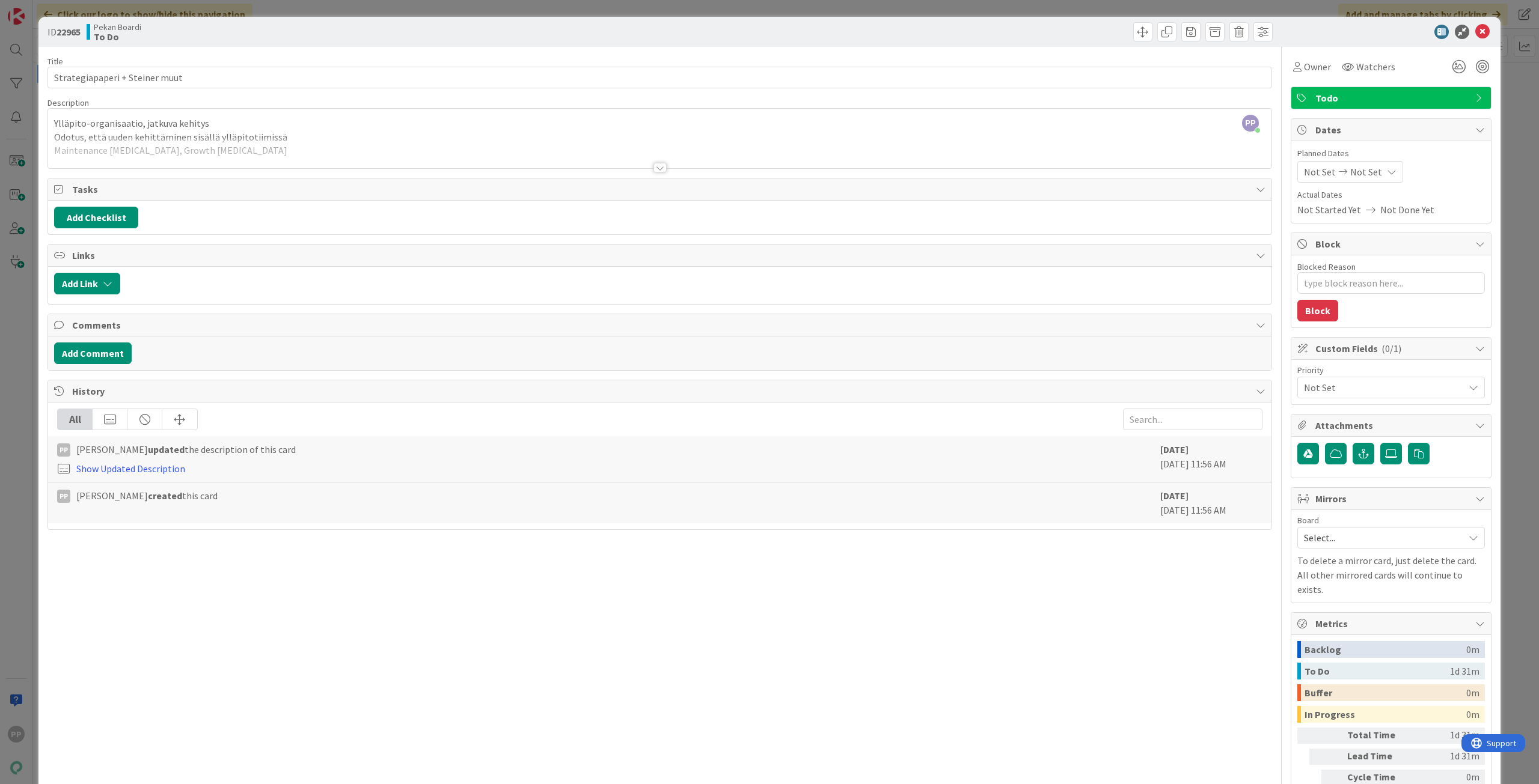
click at [278, 159] on div at bounding box center [659, 153] width 1223 height 31
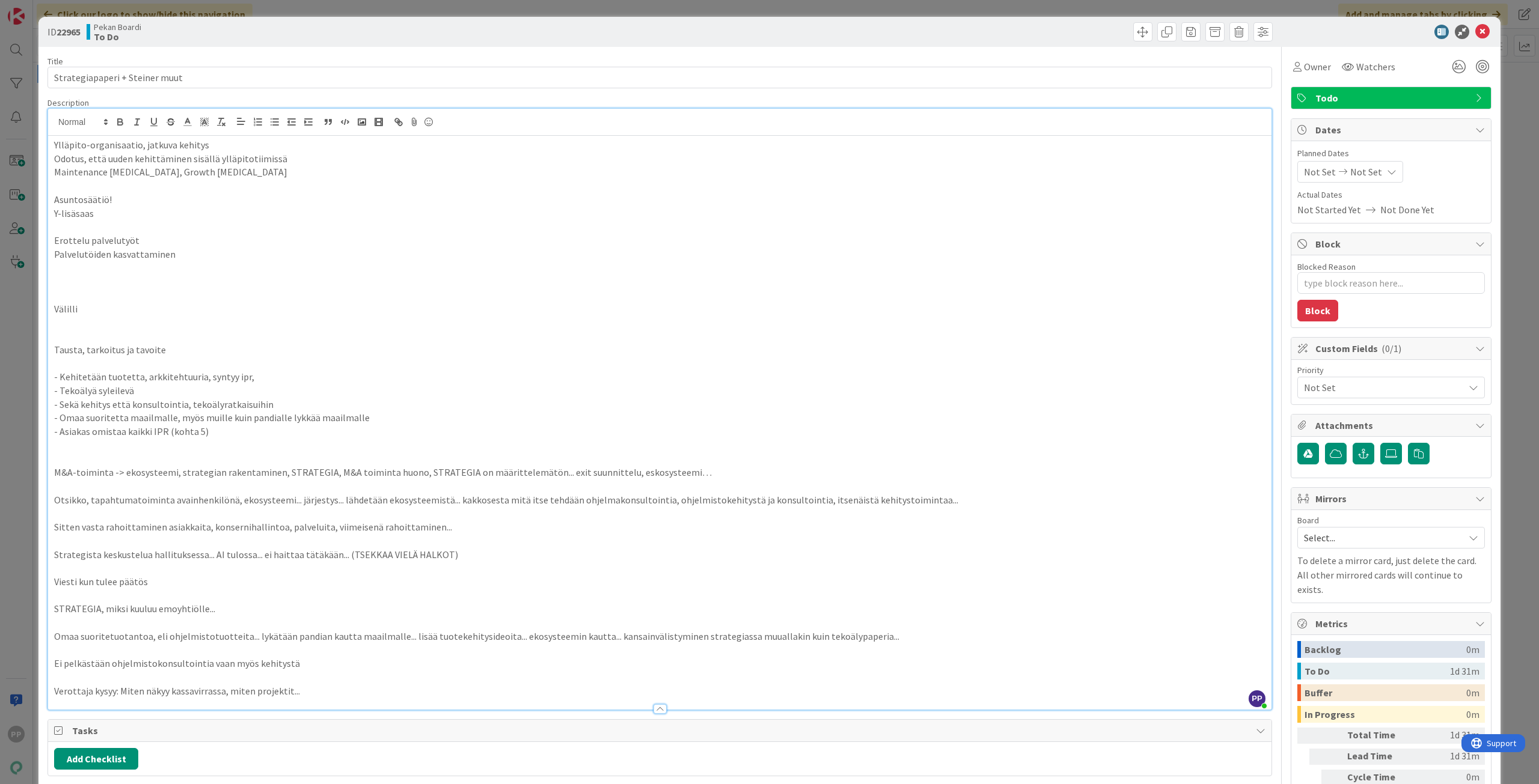
click at [235, 364] on p at bounding box center [659, 364] width 1211 height 14
click at [28, 290] on div "ID 22965 Pekan Boardi To Do Title 30 / 128 Strategiapaperi + [PERSON_NAME] muut…" at bounding box center [769, 392] width 1539 height 784
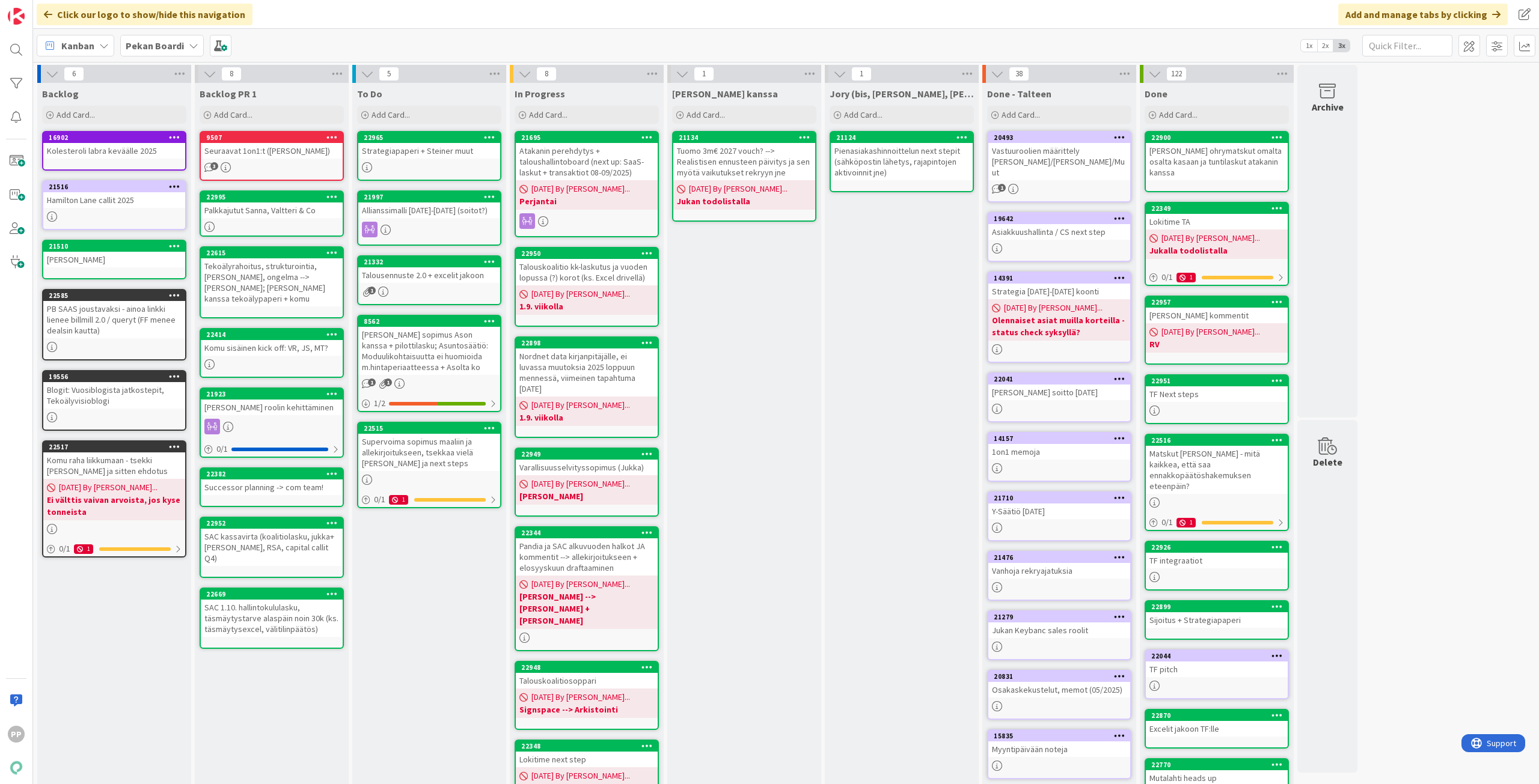
click at [411, 151] on div "Strategiapaperi + Steiner muut" at bounding box center [429, 151] width 142 height 16
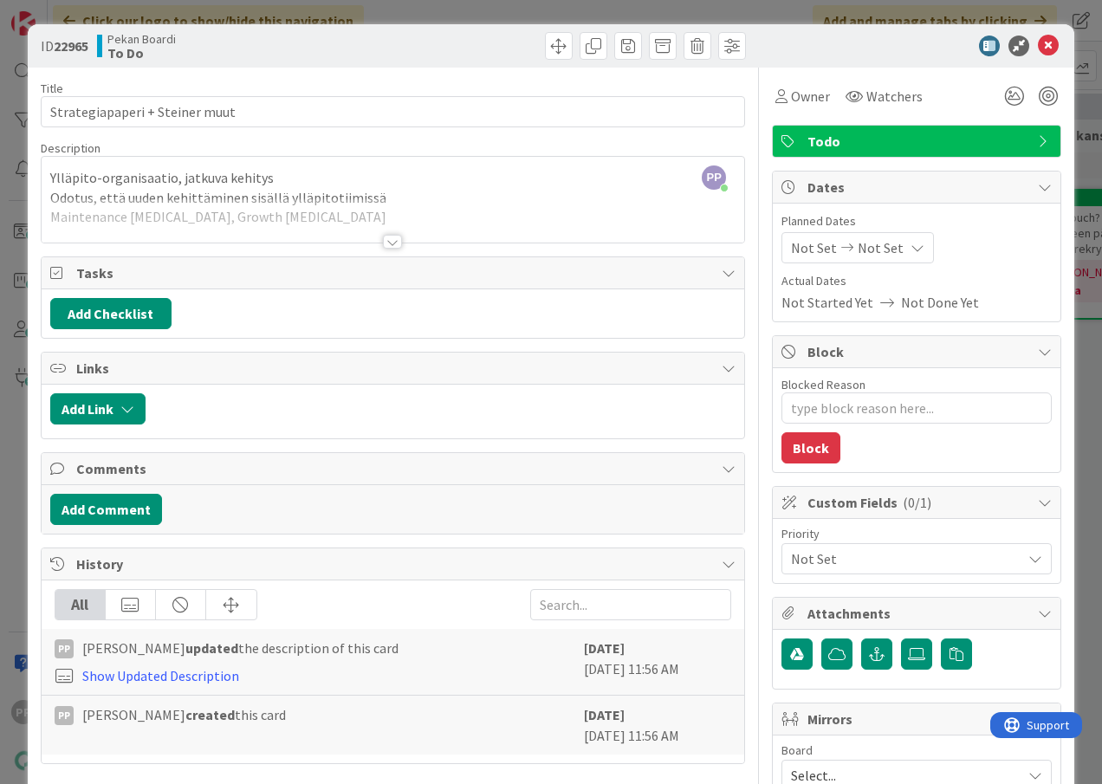
click at [449, 178] on div "PP [PERSON_NAME] joined 6 m ago Ylläpito-organisaatio, jatkuva kehitys Odotus, …" at bounding box center [393, 200] width 702 height 86
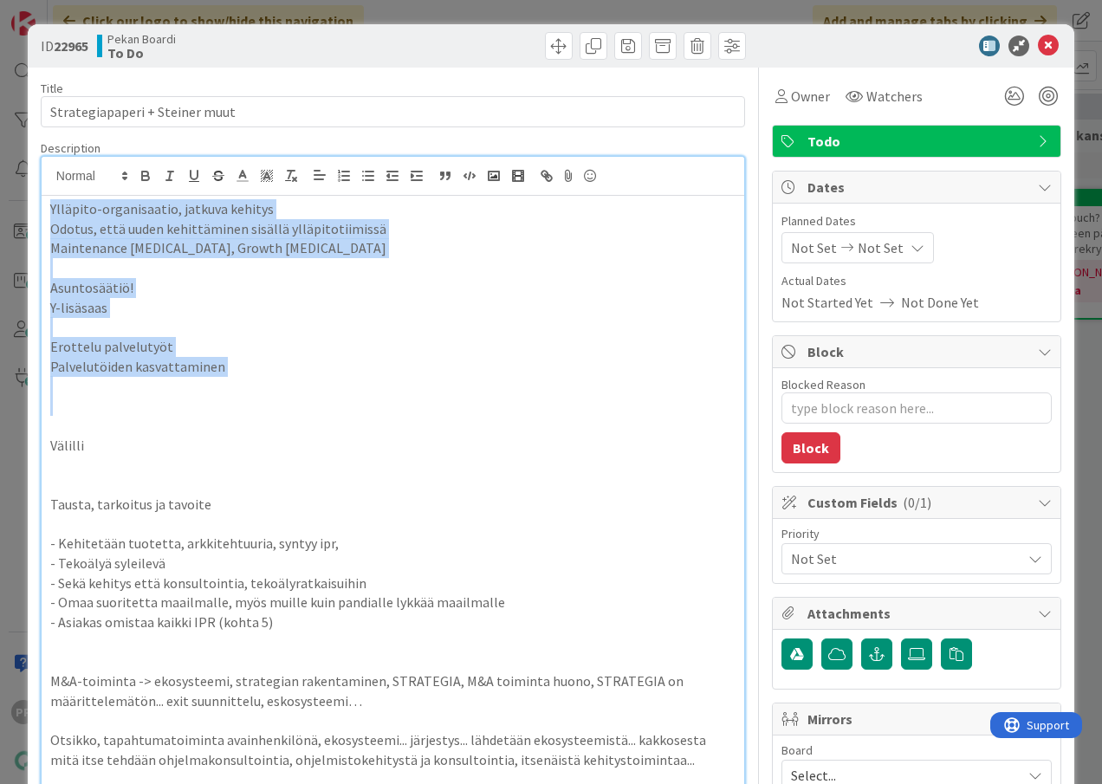
drag, startPoint x: 240, startPoint y: 414, endPoint x: -94, endPoint y: 26, distance: 511.6
click at [0, 26] on html "PP Click our logo to show/hide this navigation Add and manage tabs by clicking …" at bounding box center [551, 392] width 1102 height 784
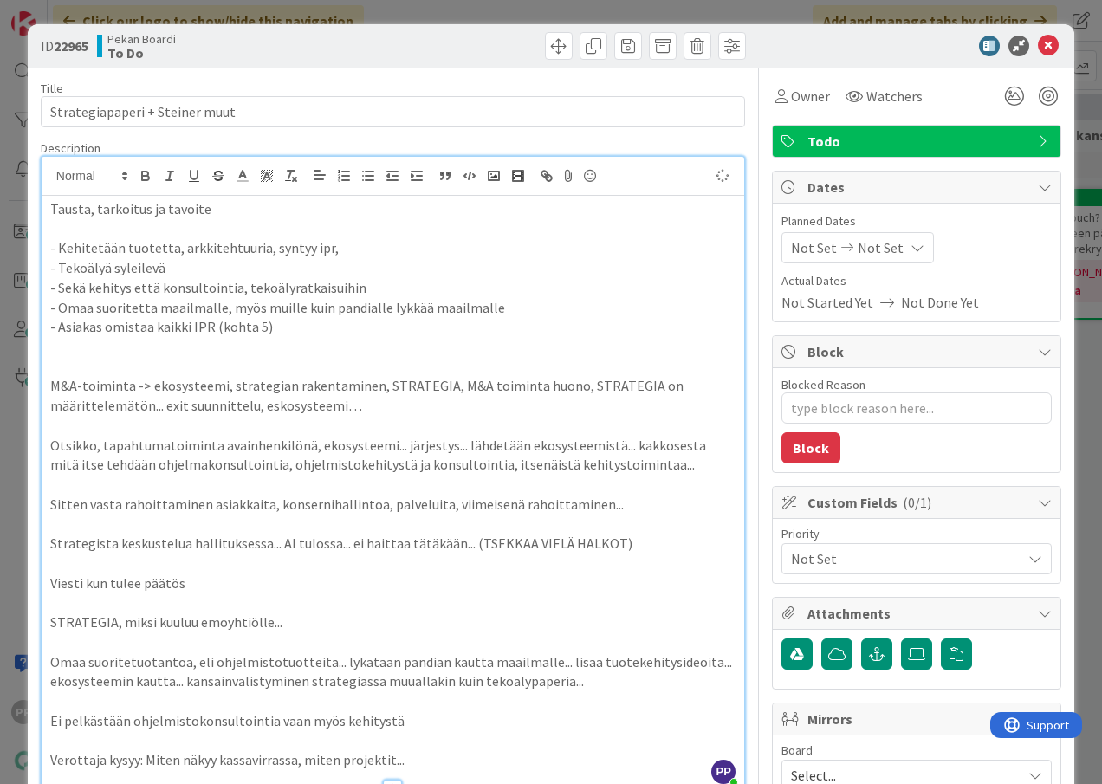
type textarea "x"
click at [353, 407] on p "M&A-toiminta -> ekosysteemi, strategian rakentaminen, STRATEGIA, M&A toiminta h…" at bounding box center [392, 395] width 685 height 39
click at [98, 367] on p at bounding box center [392, 367] width 685 height 20
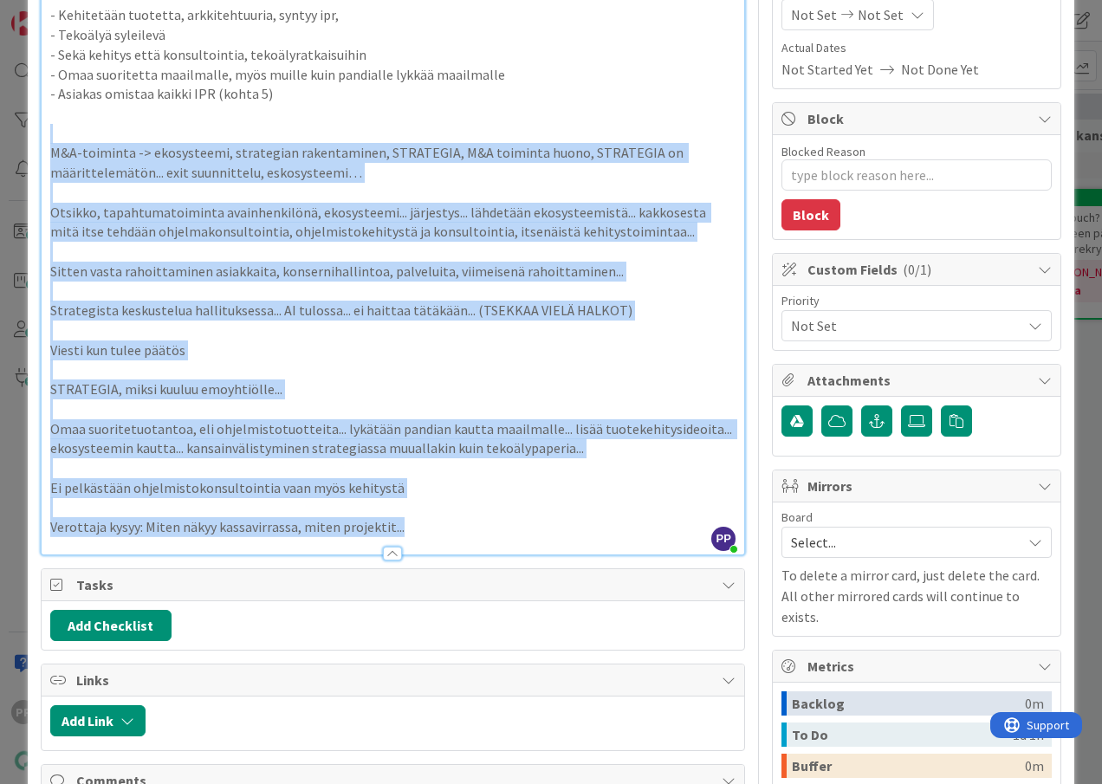
scroll to position [233, 0]
copy div "M&A-toiminta -> ekosysteemi, strategian rakentaminen, STRATEGIA, M&A toiminta h…"
